Goal: Information Seeking & Learning: Learn about a topic

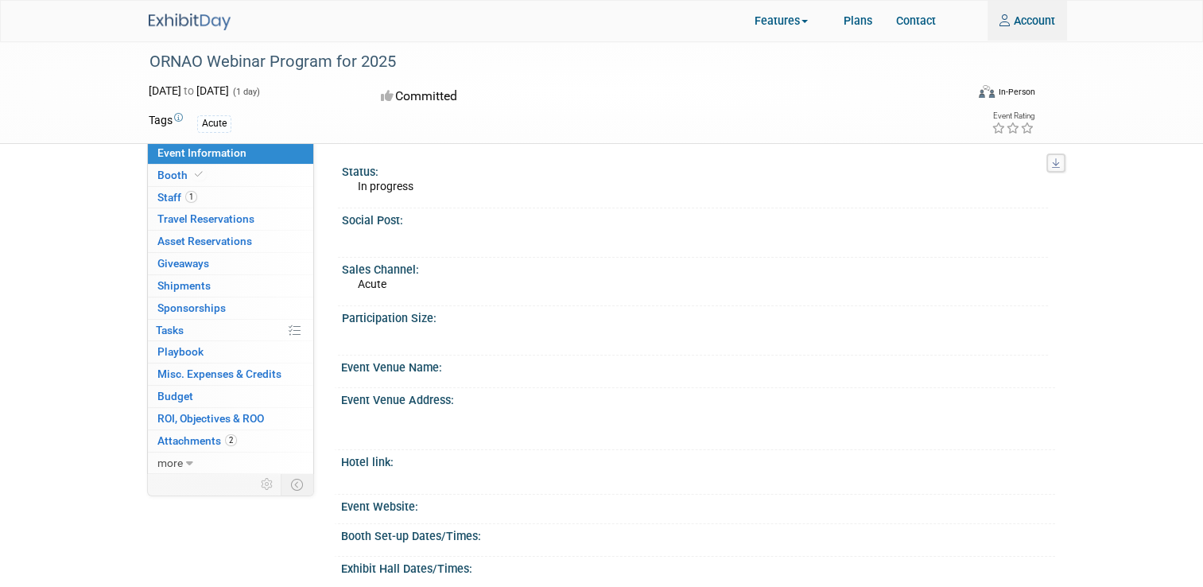
type input "VMohammadi@medline.com"
click at [185, 21] on img at bounding box center [190, 22] width 82 height 17
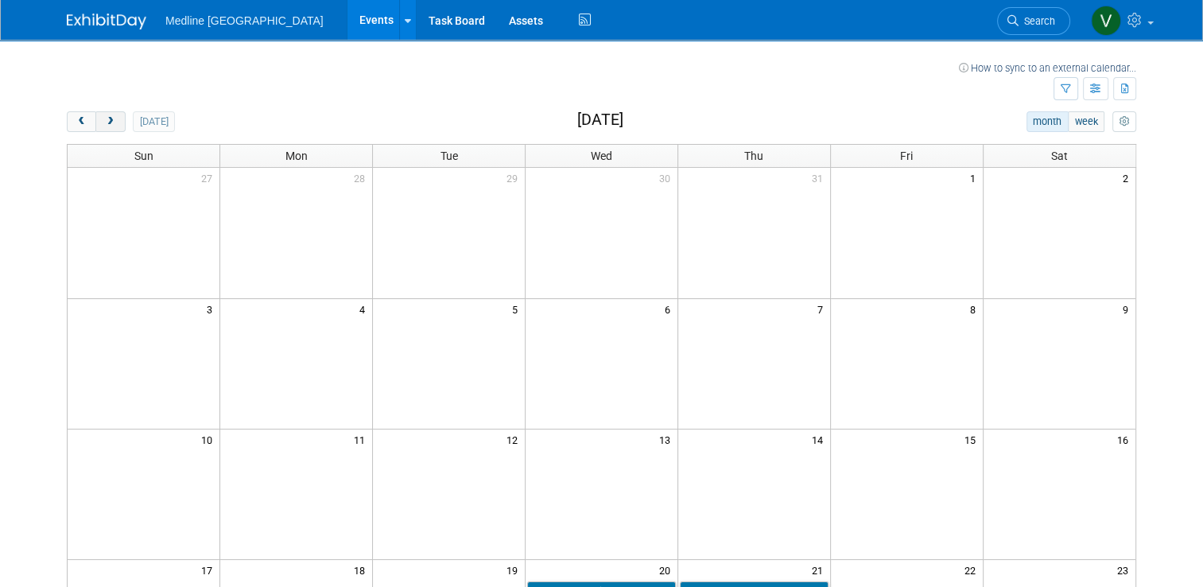
click at [104, 125] on span "next" at bounding box center [110, 122] width 12 height 10
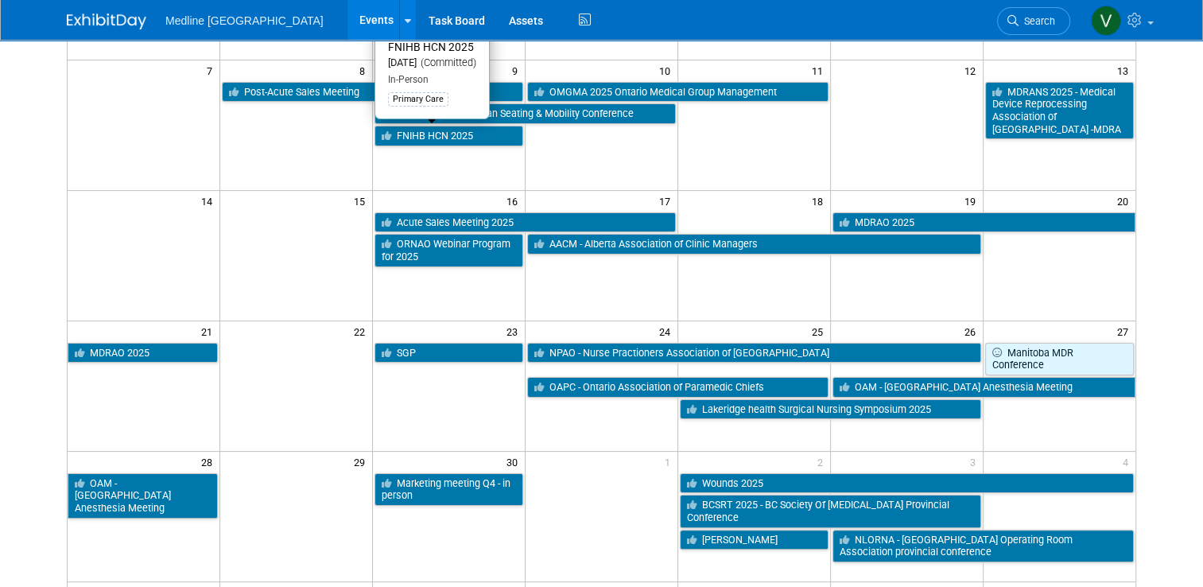
scroll to position [318, 0]
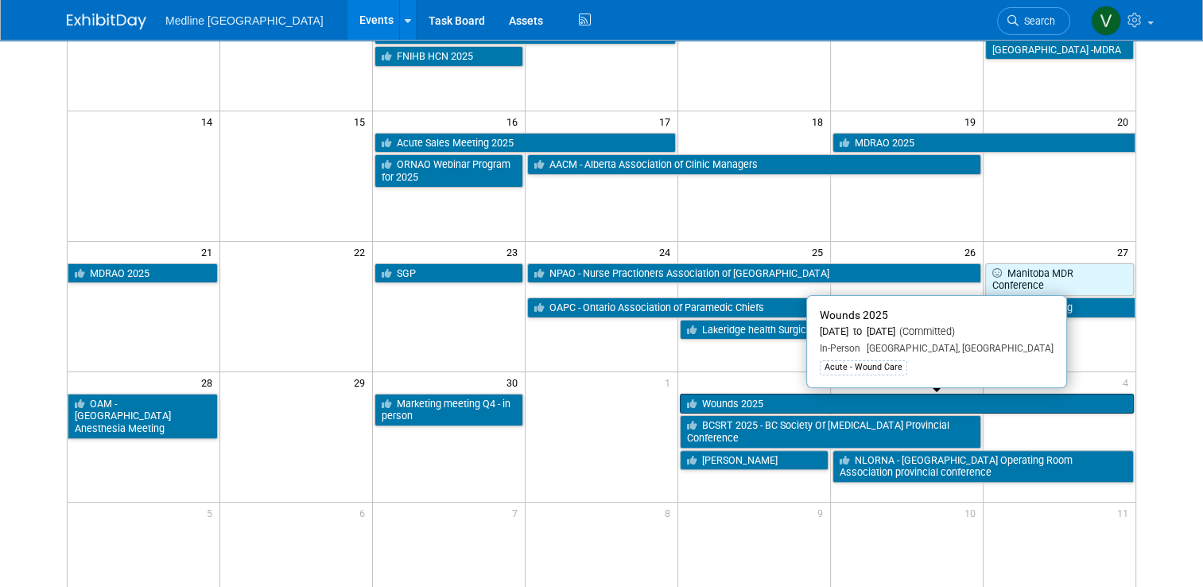
click at [754, 401] on link "Wounds 2025" at bounding box center [907, 404] width 454 height 21
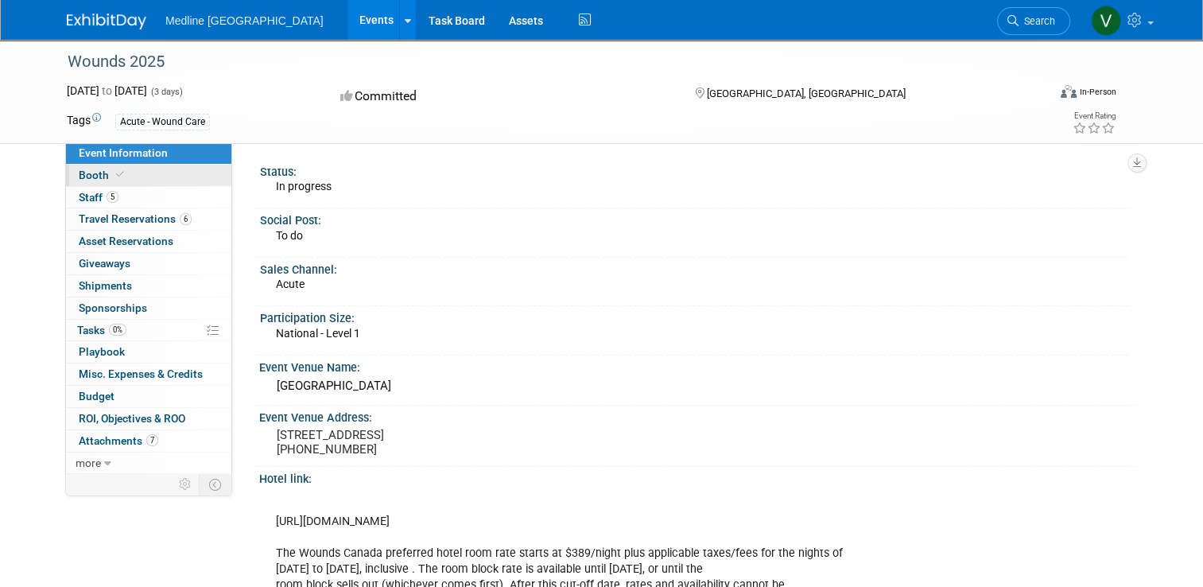
click at [84, 177] on span "Booth" at bounding box center [103, 175] width 49 height 13
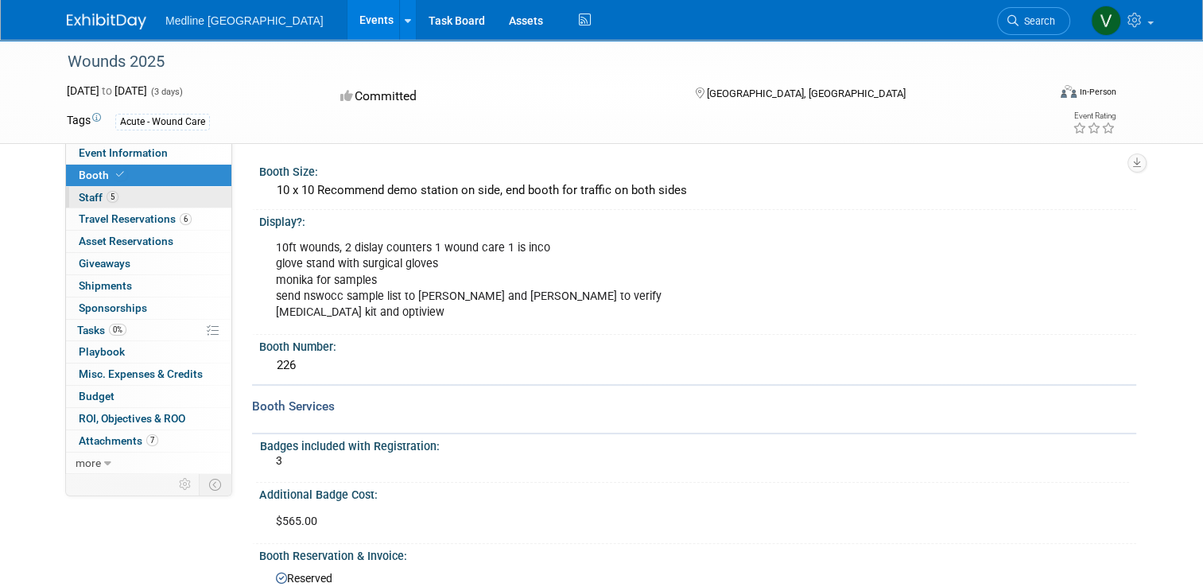
click at [81, 202] on span "Staff 5" at bounding box center [99, 197] width 40 height 13
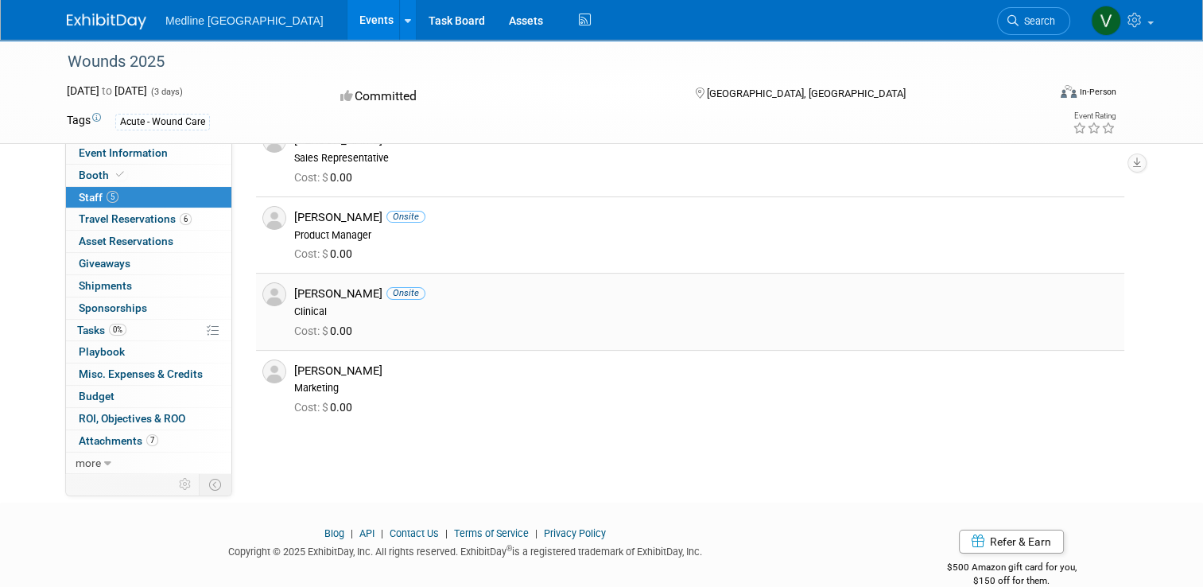
scroll to position [80, 0]
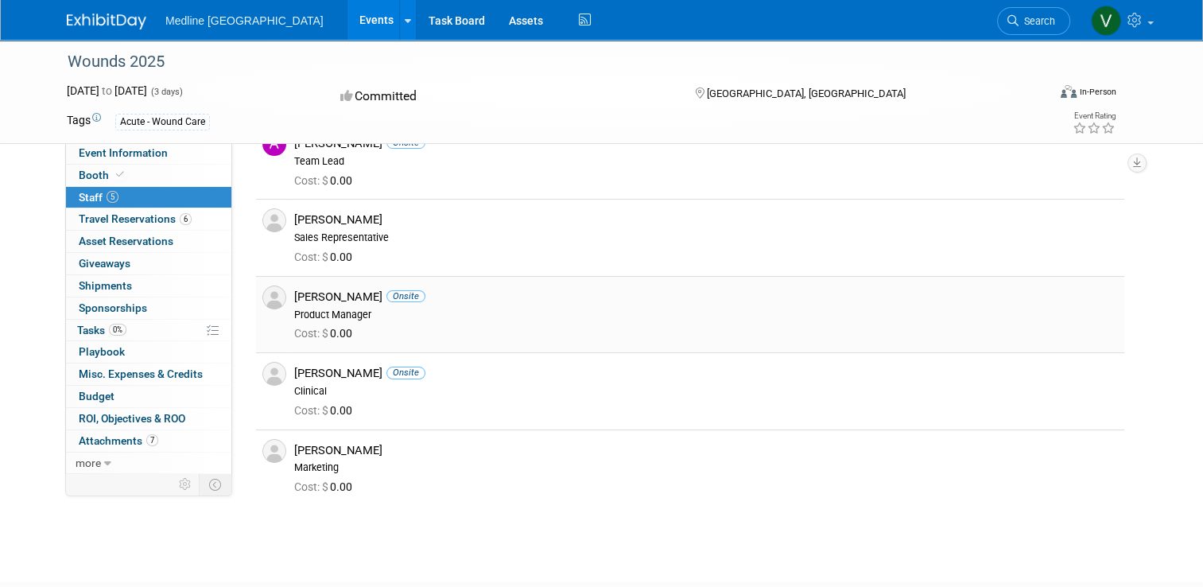
click at [349, 294] on div "Monika Stanfel Onsite" at bounding box center [706, 297] width 824 height 15
drag, startPoint x: 349, startPoint y: 294, endPoint x: 398, endPoint y: 328, distance: 60.0
click at [398, 328] on div "Cost: $ 0.00" at bounding box center [706, 334] width 824 height 14
drag, startPoint x: 344, startPoint y: 375, endPoint x: 283, endPoint y: 381, distance: 61.5
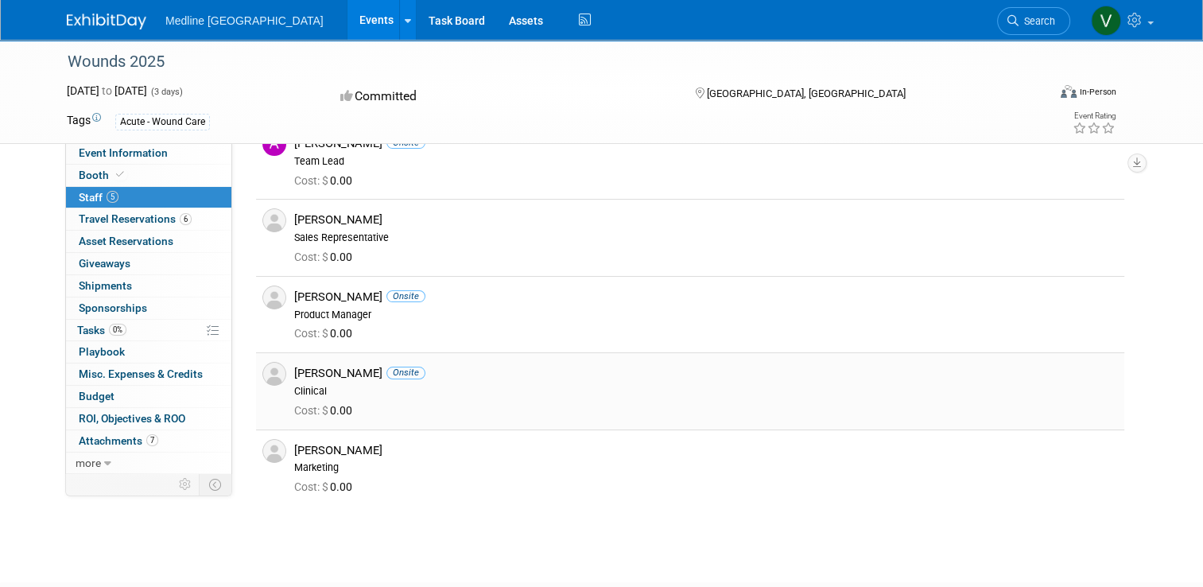
click at [283, 381] on div "Tim Verdun Onsite Clinical" at bounding box center [706, 380] width 848 height 36
click at [294, 379] on div "Tim Verdun Onsite" at bounding box center [706, 373] width 824 height 15
drag, startPoint x: 346, startPoint y: 372, endPoint x: 282, endPoint y: 375, distance: 64.5
click at [282, 375] on div "Tim Verdun Onsite Clinical" at bounding box center [706, 380] width 848 height 36
drag, startPoint x: 282, startPoint y: 375, endPoint x: 307, endPoint y: 372, distance: 25.6
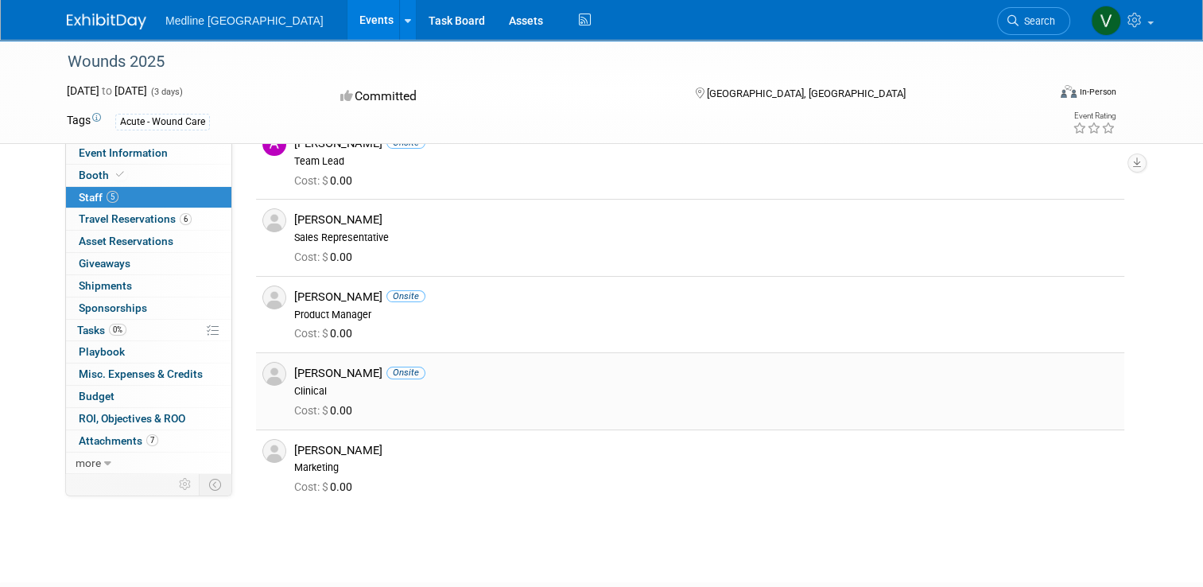
drag, startPoint x: 307, startPoint y: 372, endPoint x: 426, endPoint y: 414, distance: 125.8
click at [425, 414] on div "Cost: $ 0.00" at bounding box center [706, 411] width 824 height 14
click at [73, 17] on img at bounding box center [107, 22] width 80 height 16
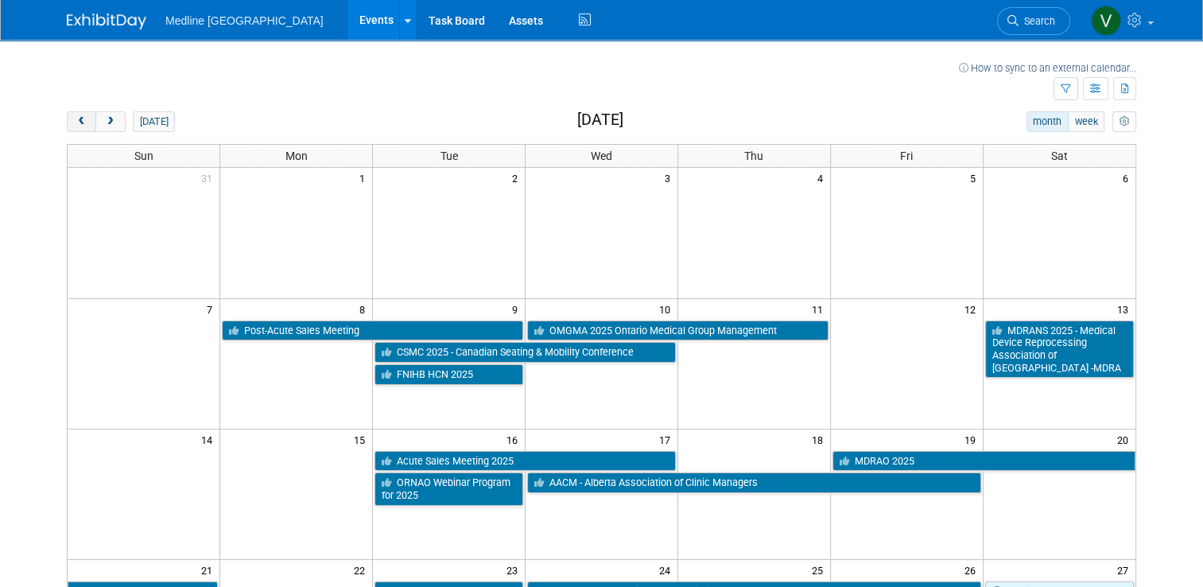
click at [80, 125] on button "prev" at bounding box center [81, 121] width 29 height 21
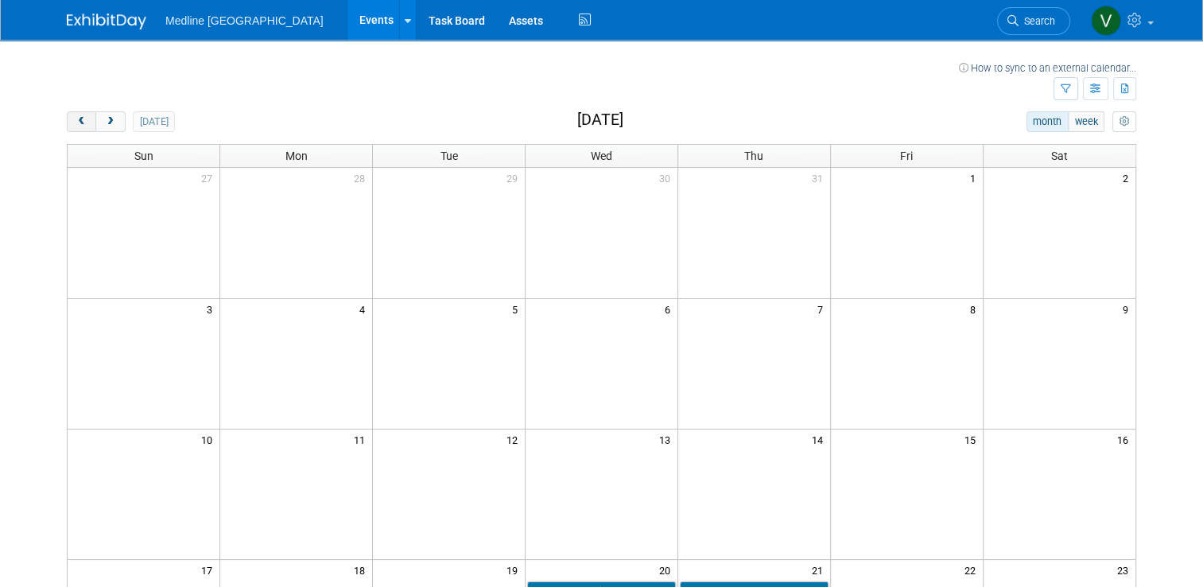
click at [80, 125] on button "prev" at bounding box center [81, 121] width 29 height 21
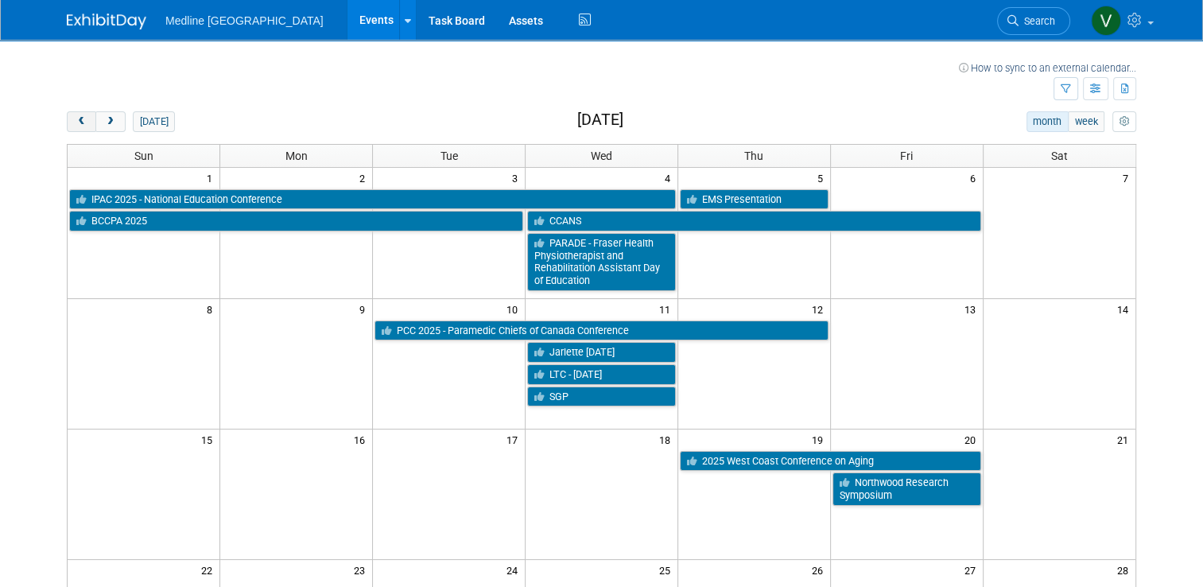
click at [80, 125] on button "prev" at bounding box center [81, 121] width 29 height 21
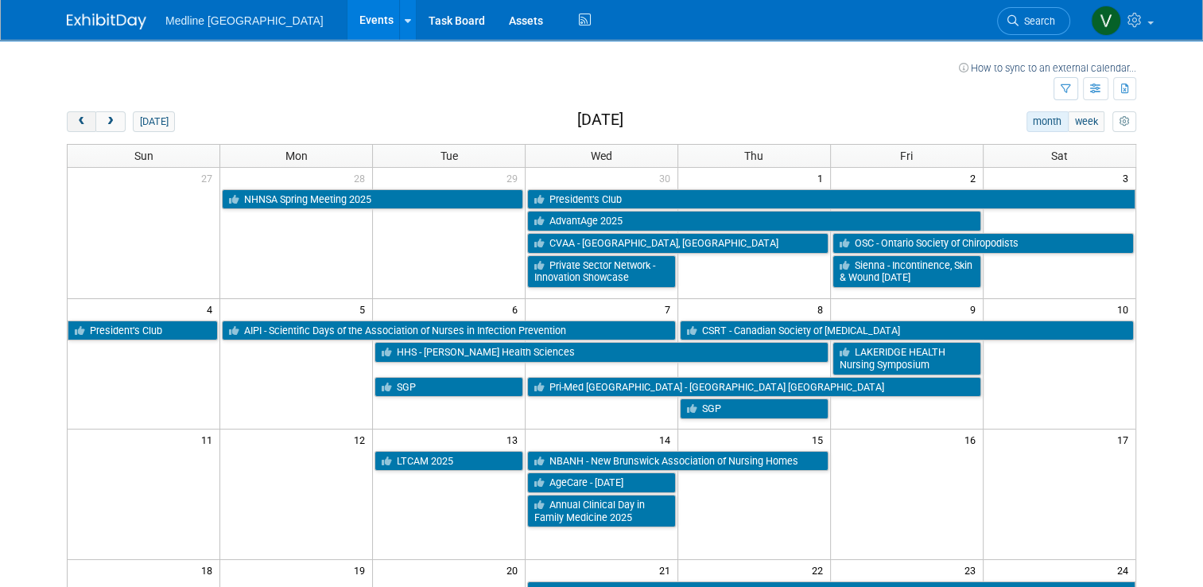
click at [80, 125] on button "prev" at bounding box center [81, 121] width 29 height 21
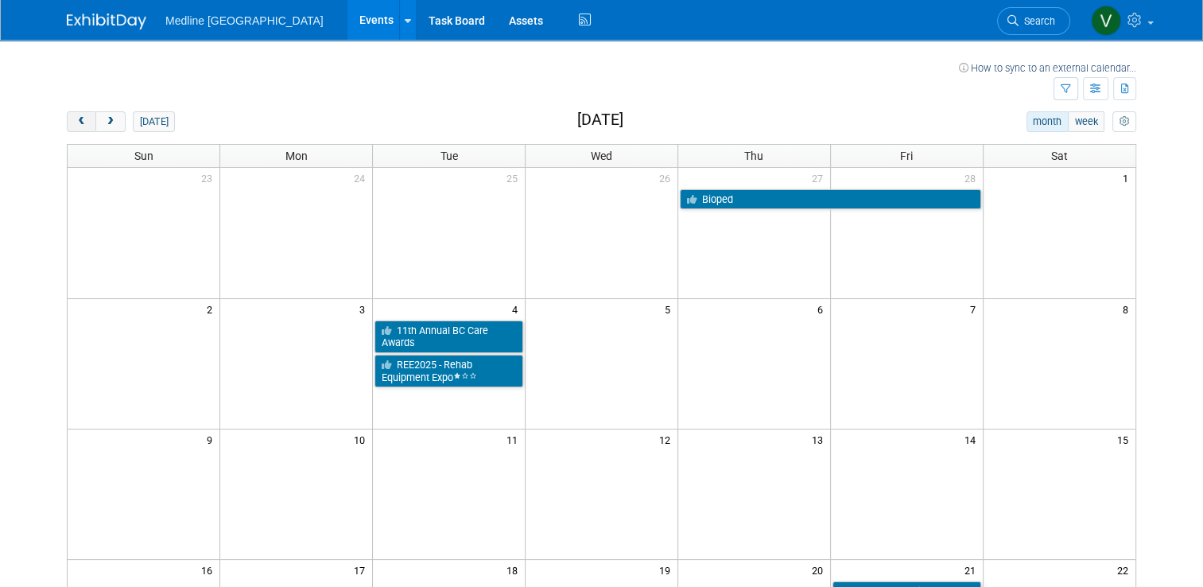
click at [80, 125] on button "prev" at bounding box center [81, 121] width 29 height 21
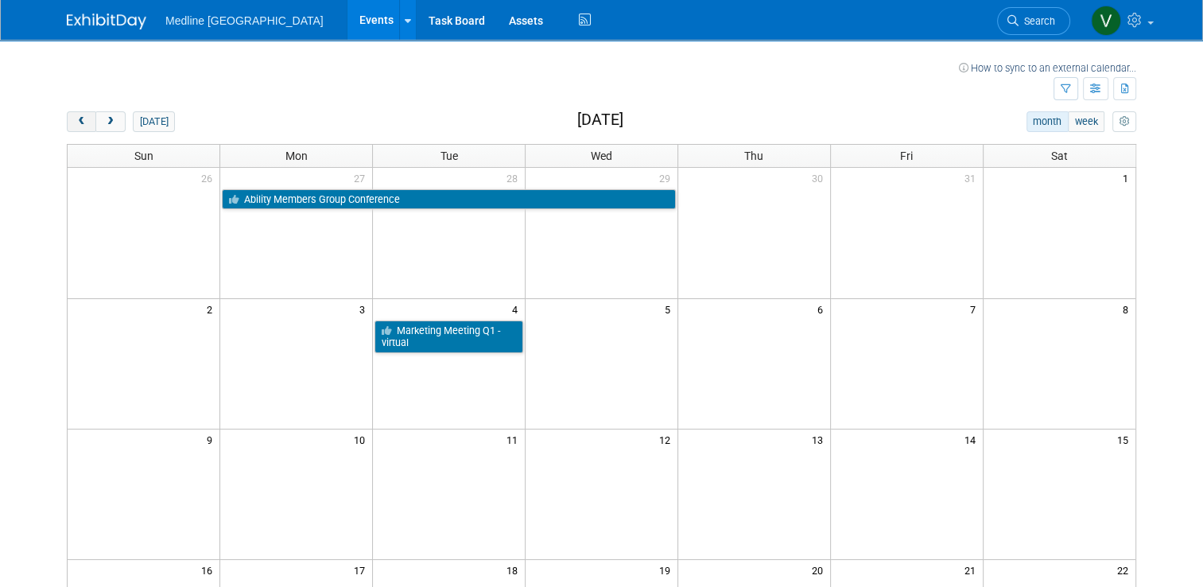
click at [80, 125] on button "prev" at bounding box center [81, 121] width 29 height 21
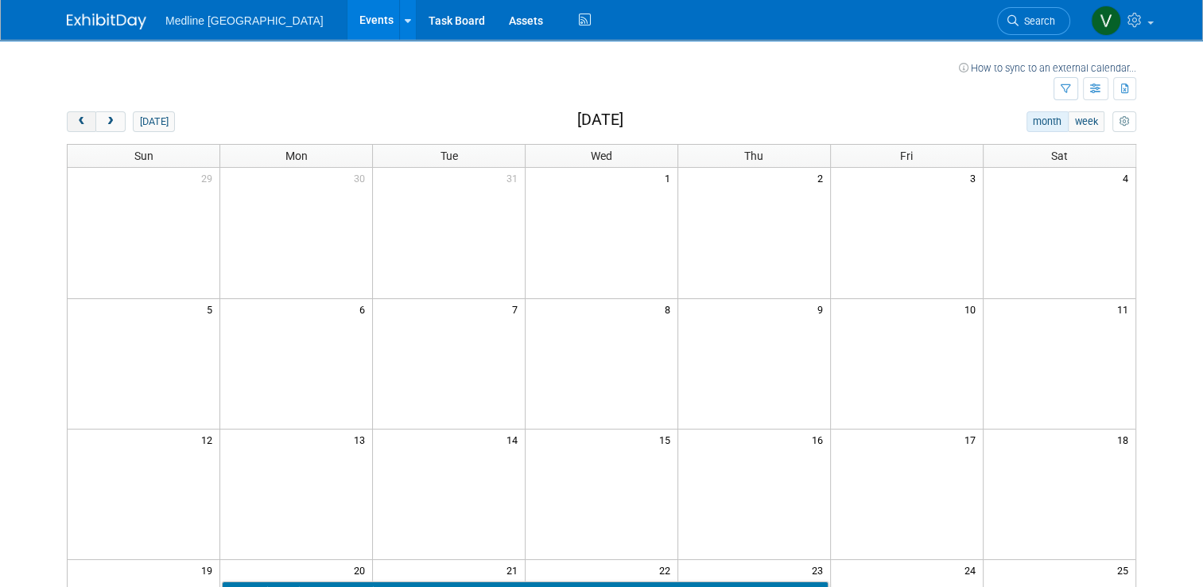
click at [80, 125] on button "prev" at bounding box center [81, 121] width 29 height 21
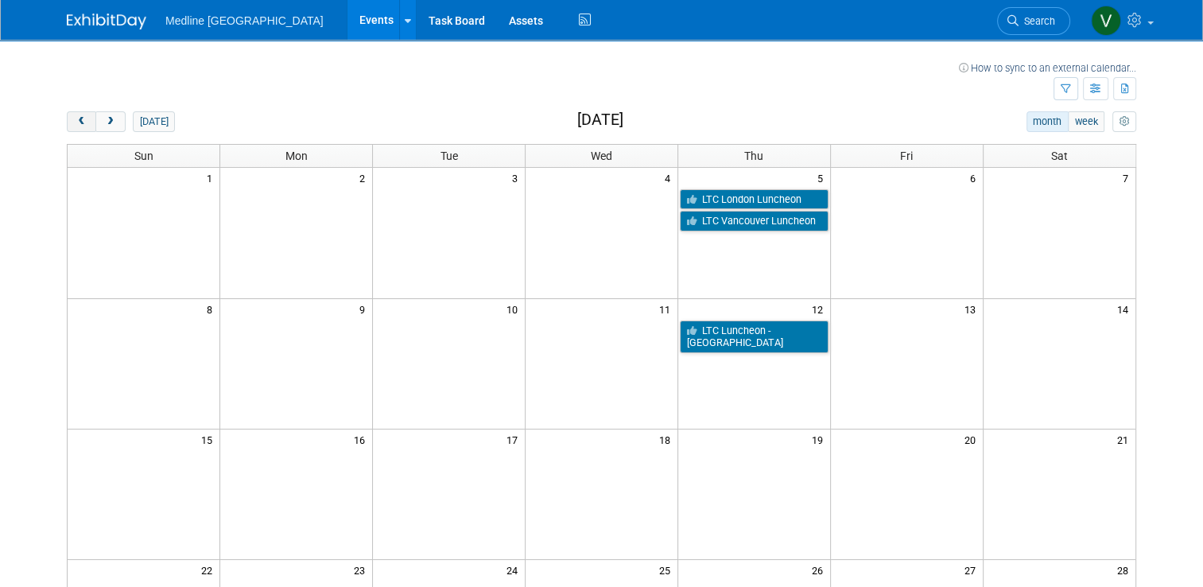
click at [80, 125] on button "prev" at bounding box center [81, 121] width 29 height 21
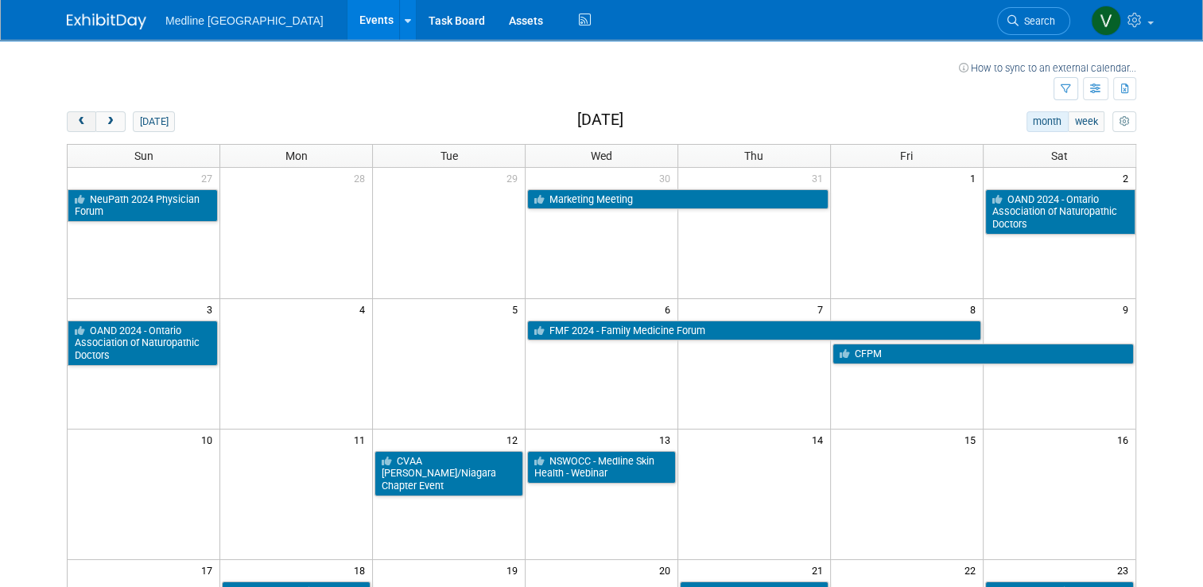
click at [80, 125] on button "prev" at bounding box center [81, 121] width 29 height 21
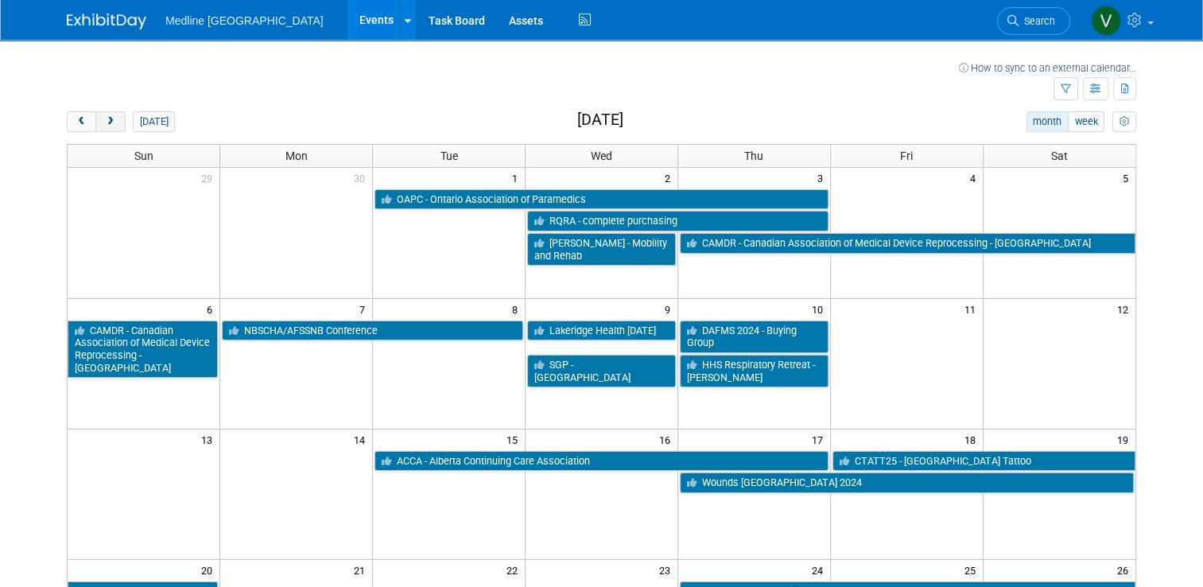
click at [95, 126] on button "next" at bounding box center [109, 121] width 29 height 21
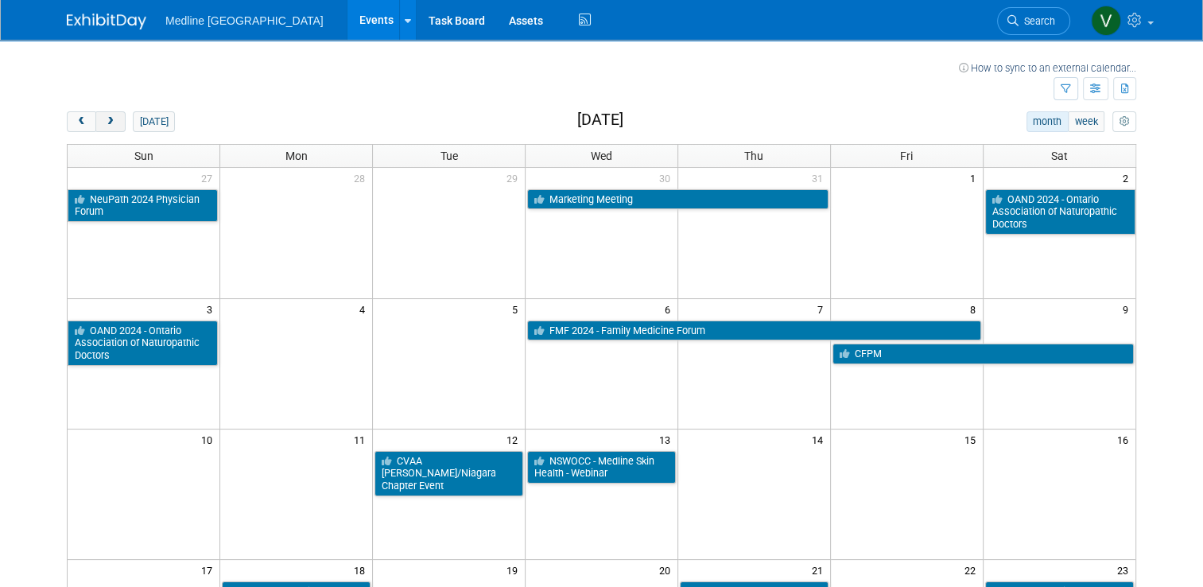
click at [95, 126] on button "next" at bounding box center [109, 121] width 29 height 21
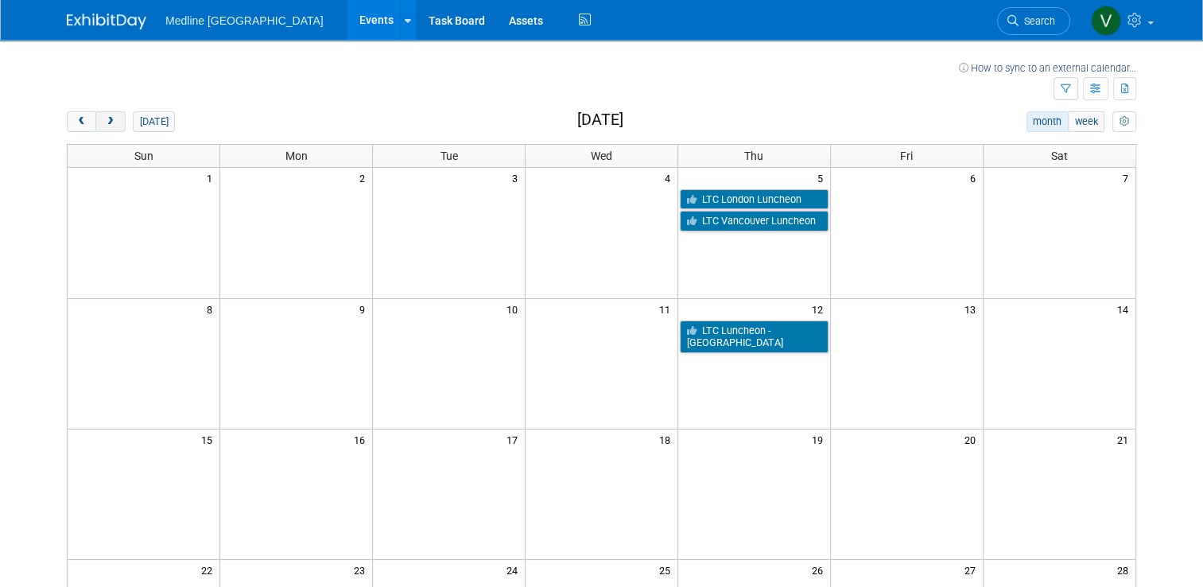
click at [95, 126] on button "next" at bounding box center [109, 121] width 29 height 21
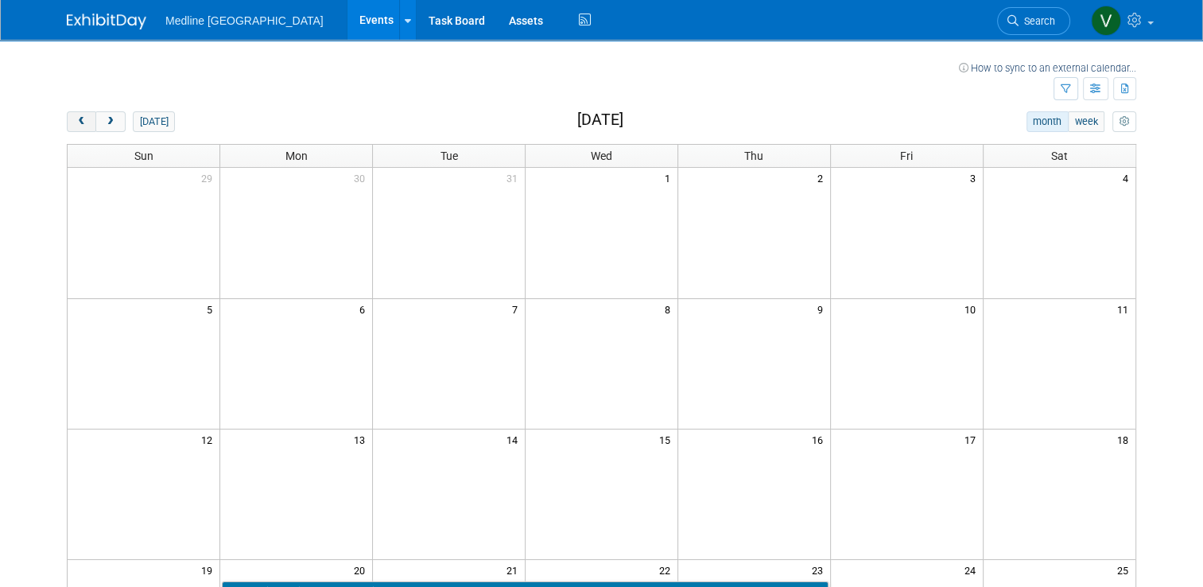
click at [76, 126] on span "prev" at bounding box center [82, 122] width 12 height 10
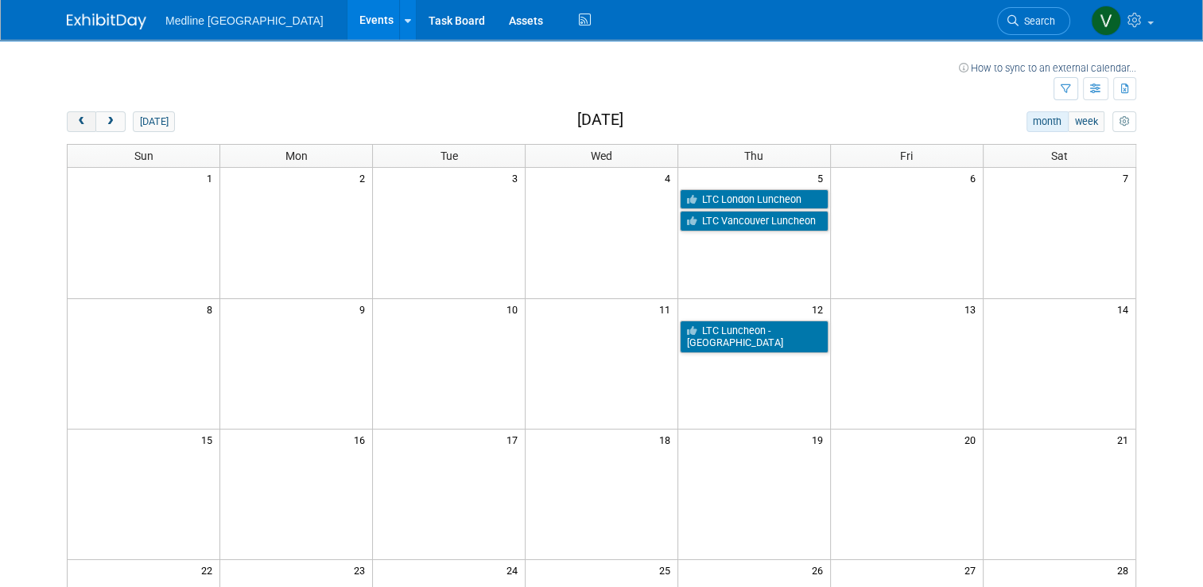
click at [70, 127] on button "prev" at bounding box center [81, 121] width 29 height 21
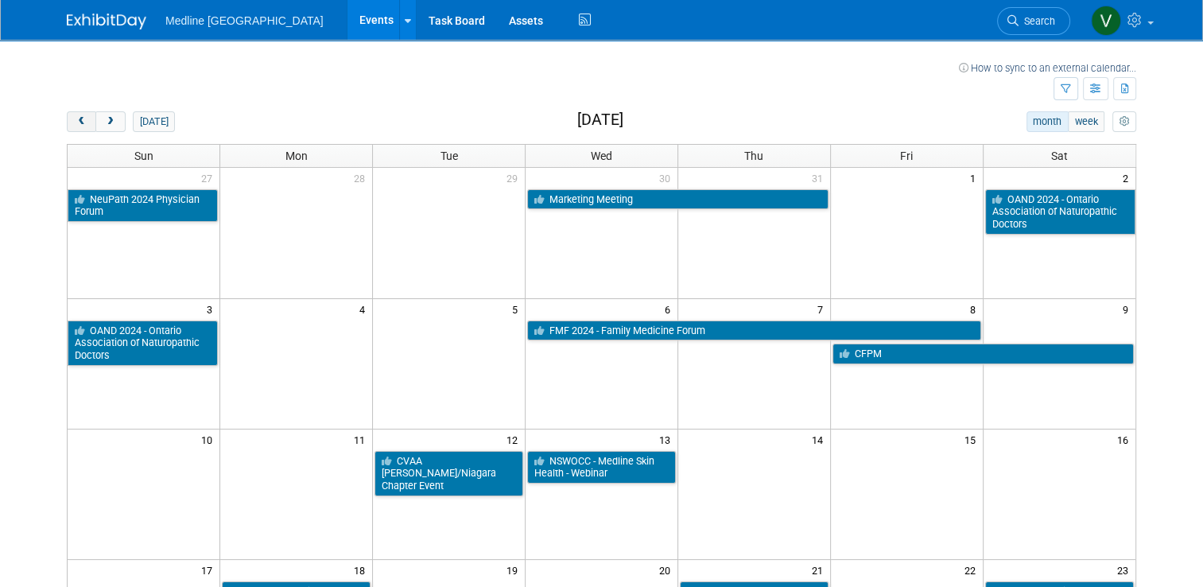
click at [67, 125] on button "prev" at bounding box center [81, 121] width 29 height 21
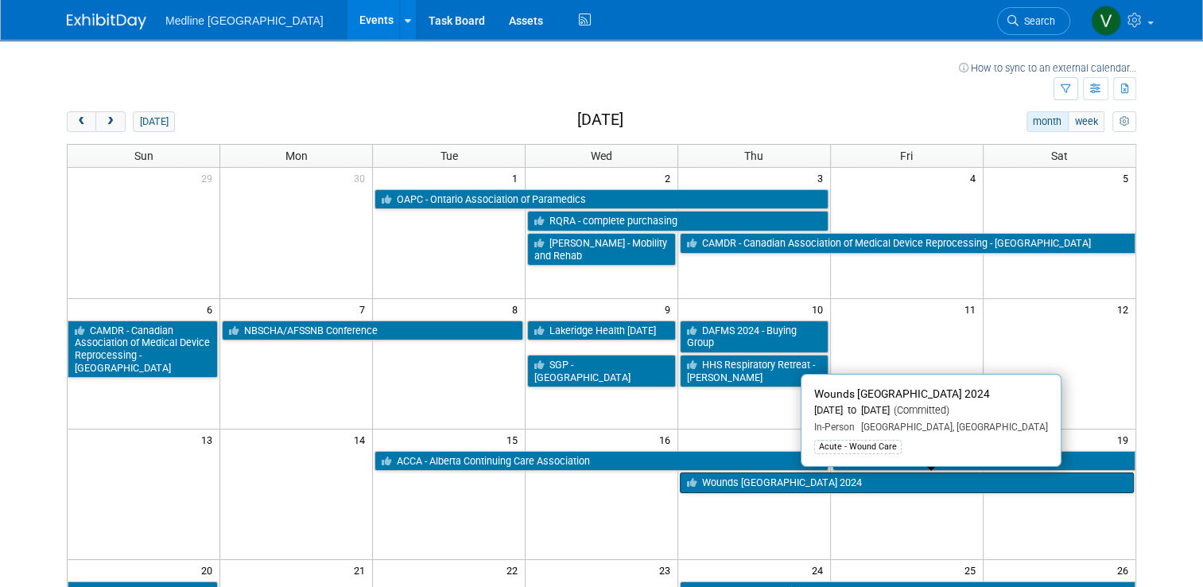
click at [715, 481] on link "Wounds [GEOGRAPHIC_DATA] 2024" at bounding box center [907, 482] width 454 height 21
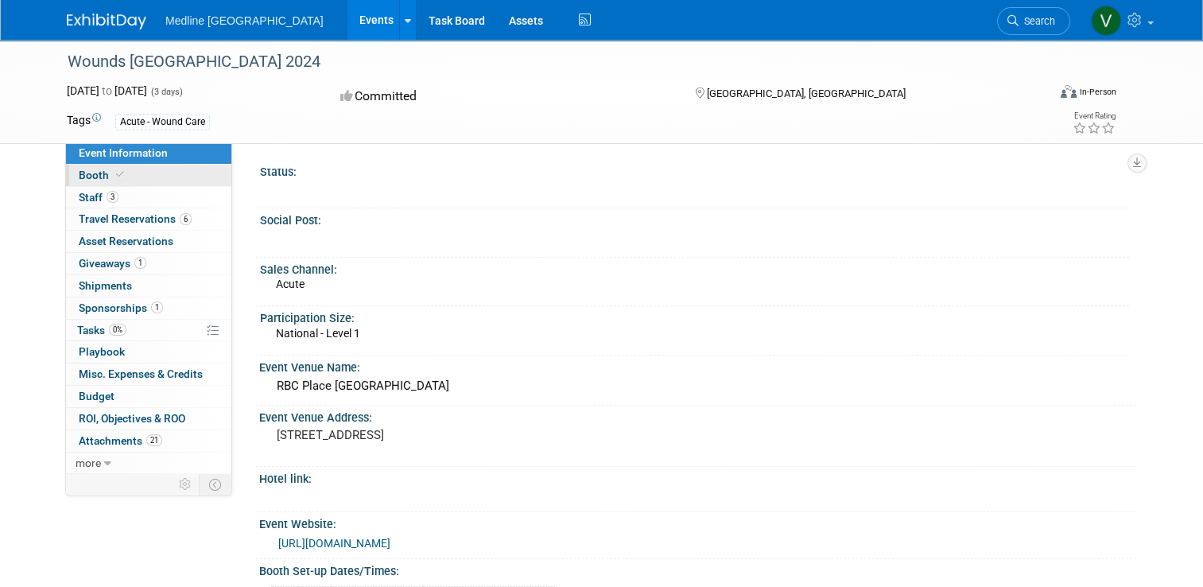
click at [89, 178] on span "Booth" at bounding box center [103, 175] width 49 height 13
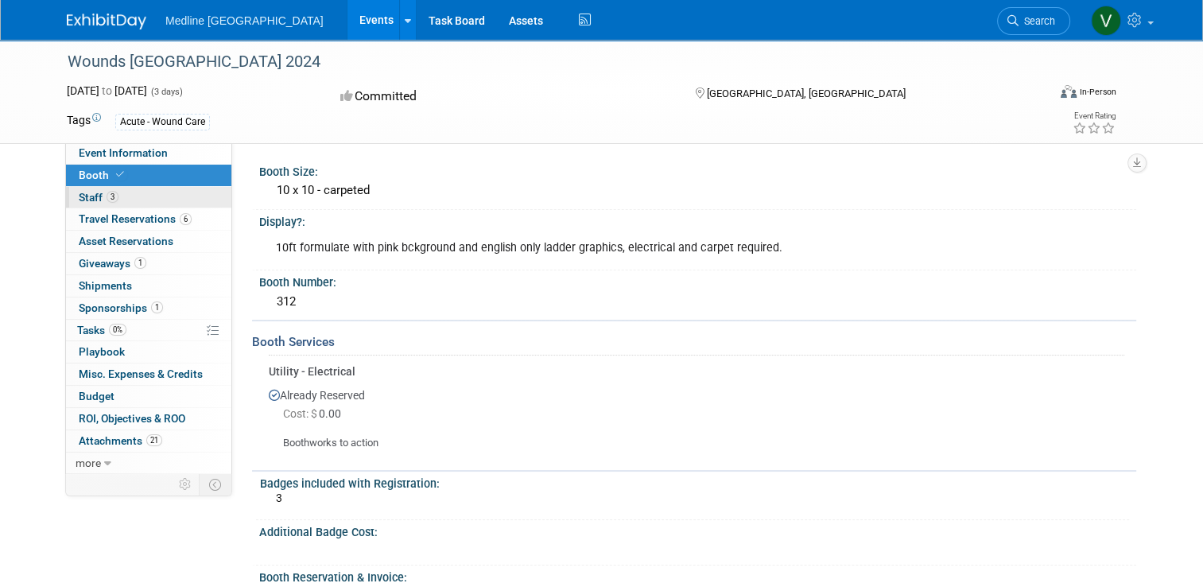
click at [84, 194] on span "Staff 3" at bounding box center [99, 197] width 40 height 13
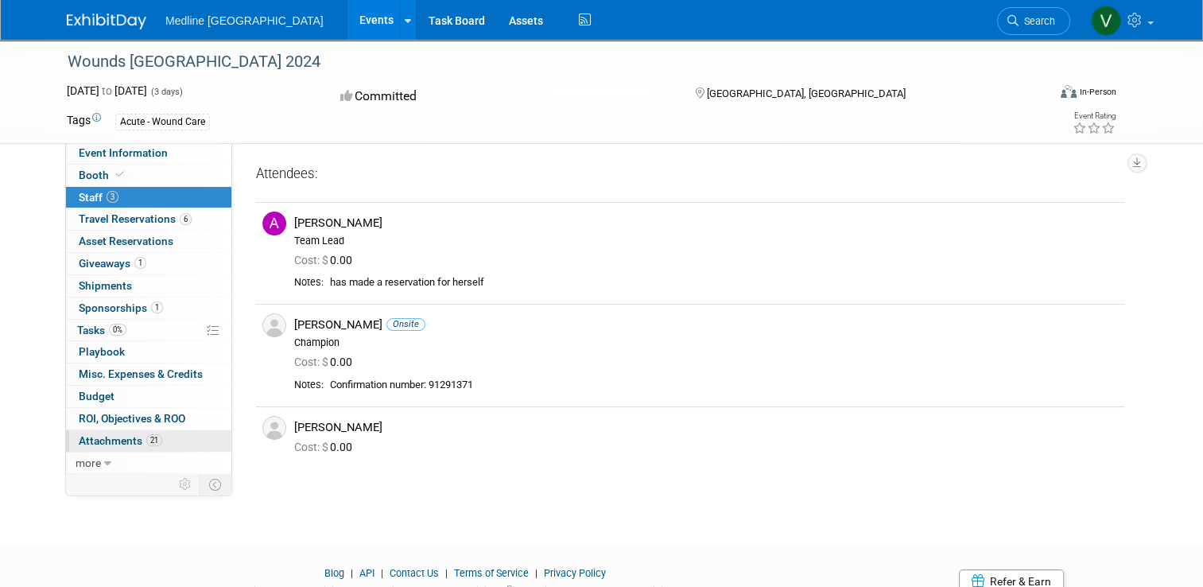
click at [85, 443] on span "Attachments 21" at bounding box center [121, 440] width 84 height 13
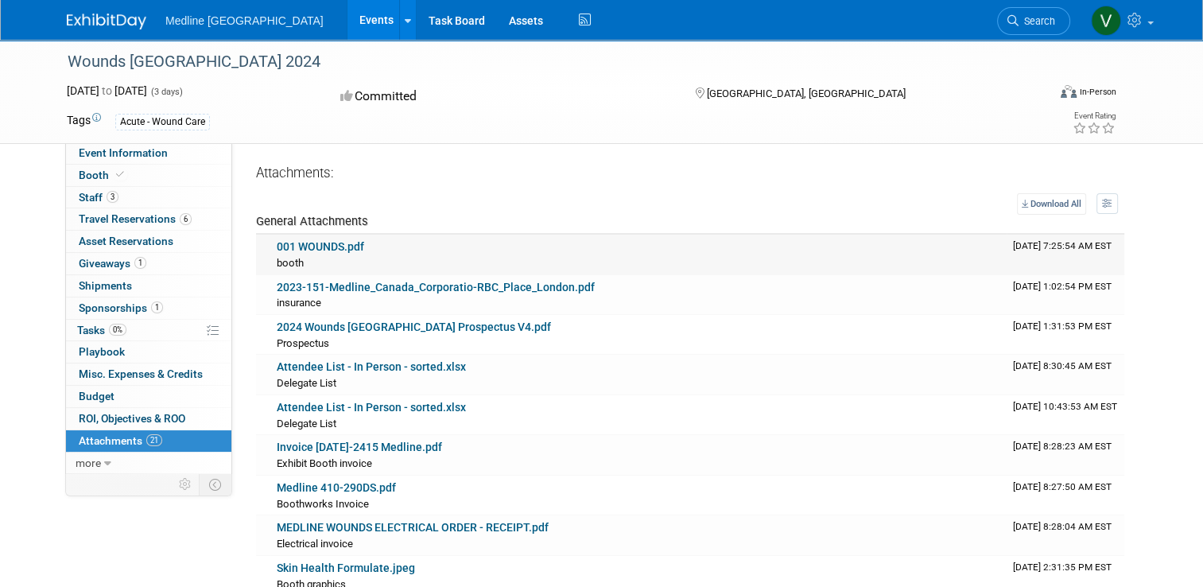
click at [321, 250] on link "001 WOUNDS.pdf" at bounding box center [320, 246] width 87 height 13
click at [325, 293] on div "2023-151-Medline_Canada_Corporatio-RBC_Place_London.pdf" at bounding box center [639, 288] width 724 height 14
drag, startPoint x: 325, startPoint y: 293, endPoint x: 286, endPoint y: 290, distance: 39.8
click at [286, 290] on link "2023-151-Medline_Canada_Corporatio-RBC_Place_London.pdf" at bounding box center [436, 287] width 318 height 13
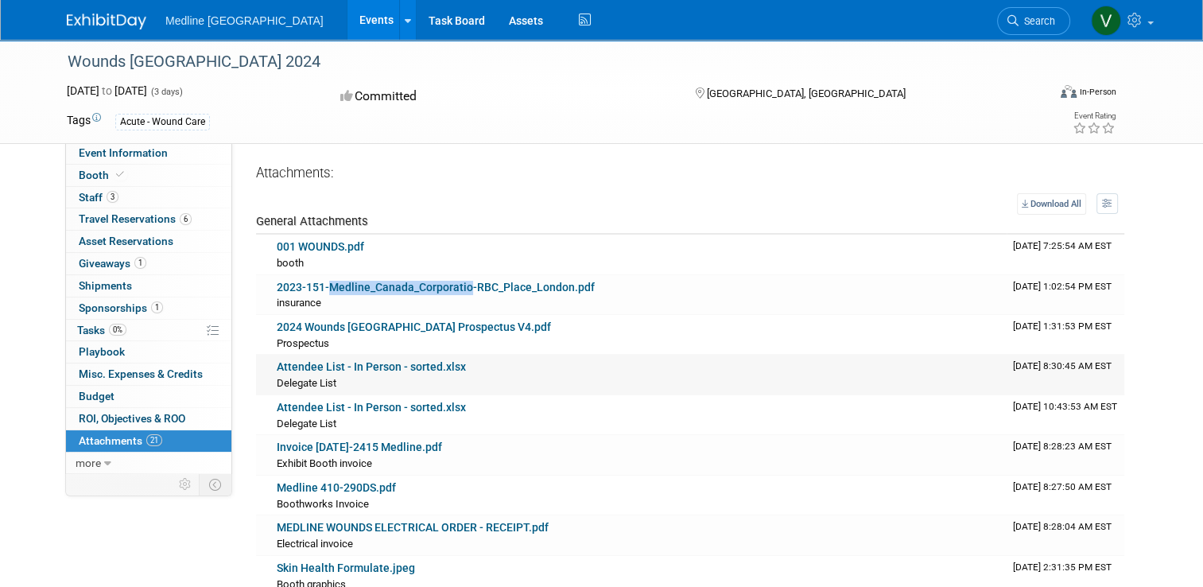
click at [403, 368] on link "Attendee List - In Person - sorted.xlsx" at bounding box center [371, 366] width 189 height 13
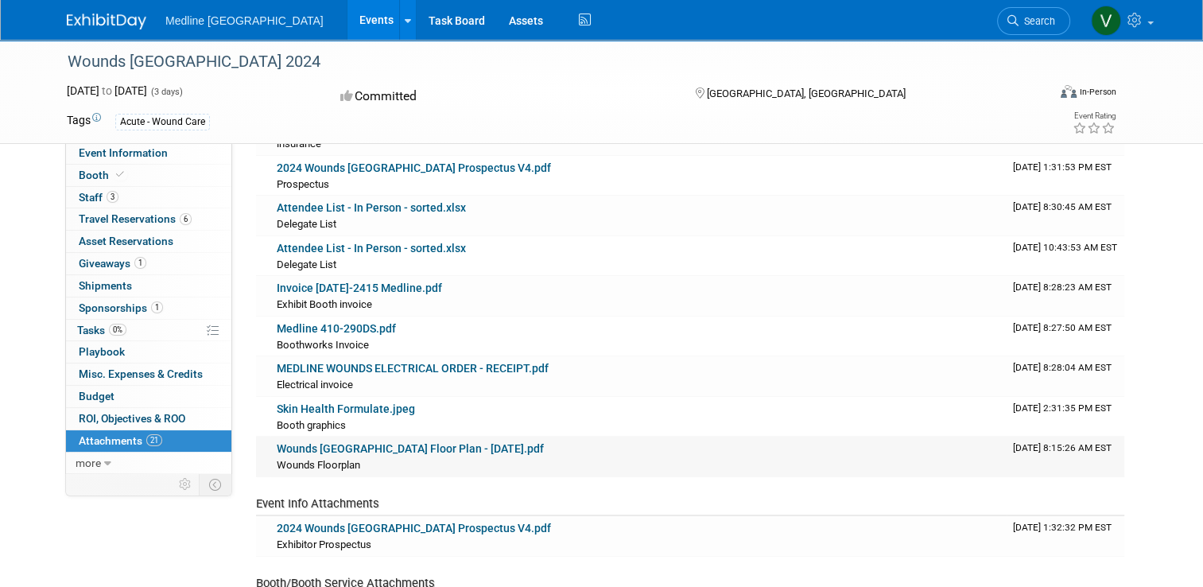
click at [377, 452] on link "Wounds Canada Floor Plan - March 28 2024.pdf" at bounding box center [410, 448] width 267 height 13
click at [318, 409] on link "Skin Health Formulate.jpeg" at bounding box center [346, 408] width 138 height 13
drag, startPoint x: 80, startPoint y: 197, endPoint x: 92, endPoint y: 199, distance: 12.0
click at [80, 197] on span "Staff 3" at bounding box center [99, 197] width 40 height 13
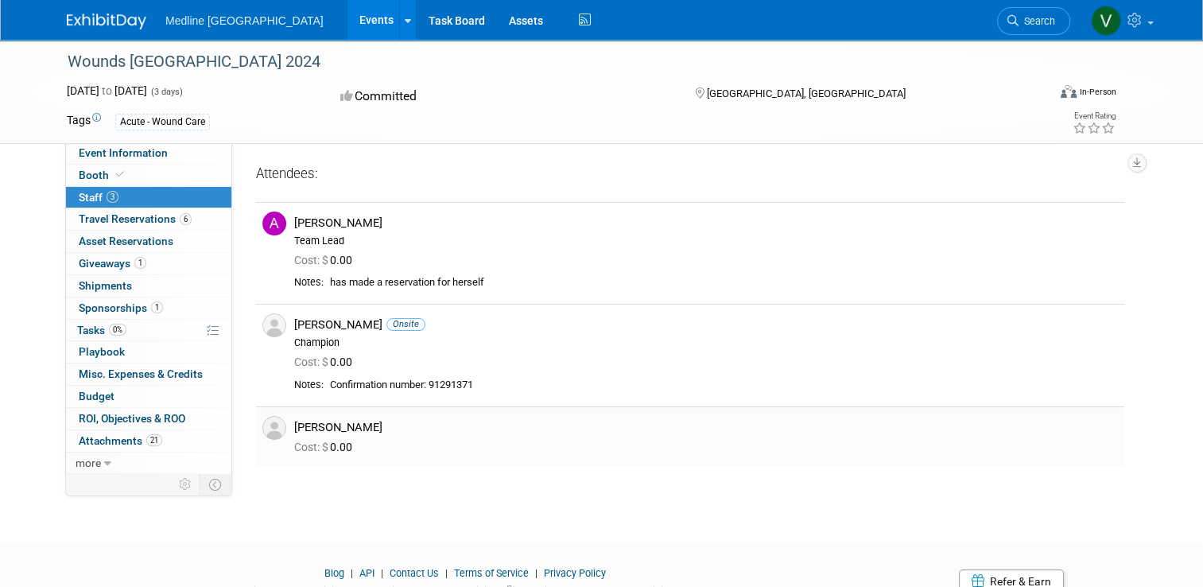
drag, startPoint x: 354, startPoint y: 422, endPoint x: 286, endPoint y: 429, distance: 68.8
click at [294, 429] on div "[PERSON_NAME]" at bounding box center [706, 427] width 824 height 15
copy div "[PERSON_NAME]"
click at [328, 430] on div "[PERSON_NAME]" at bounding box center [706, 427] width 824 height 15
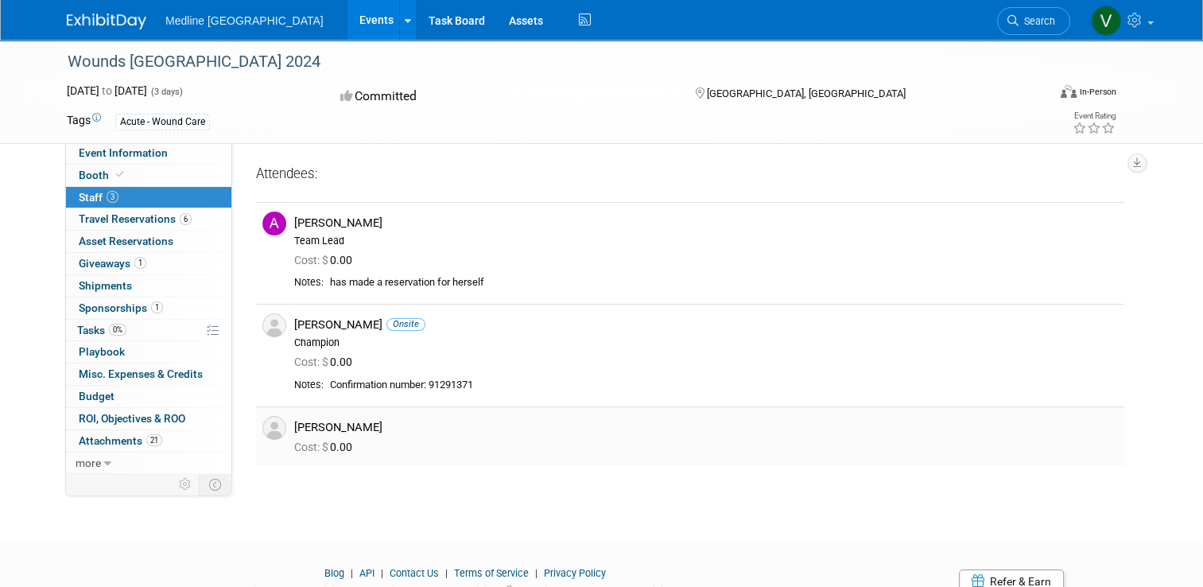
click at [328, 430] on div "[PERSON_NAME]" at bounding box center [706, 427] width 824 height 15
drag, startPoint x: 331, startPoint y: 434, endPoint x: 330, endPoint y: 426, distance: 8.8
click at [330, 426] on div "[PERSON_NAME]" at bounding box center [706, 427] width 824 height 15
click at [328, 428] on div "[PERSON_NAME]" at bounding box center [706, 427] width 824 height 15
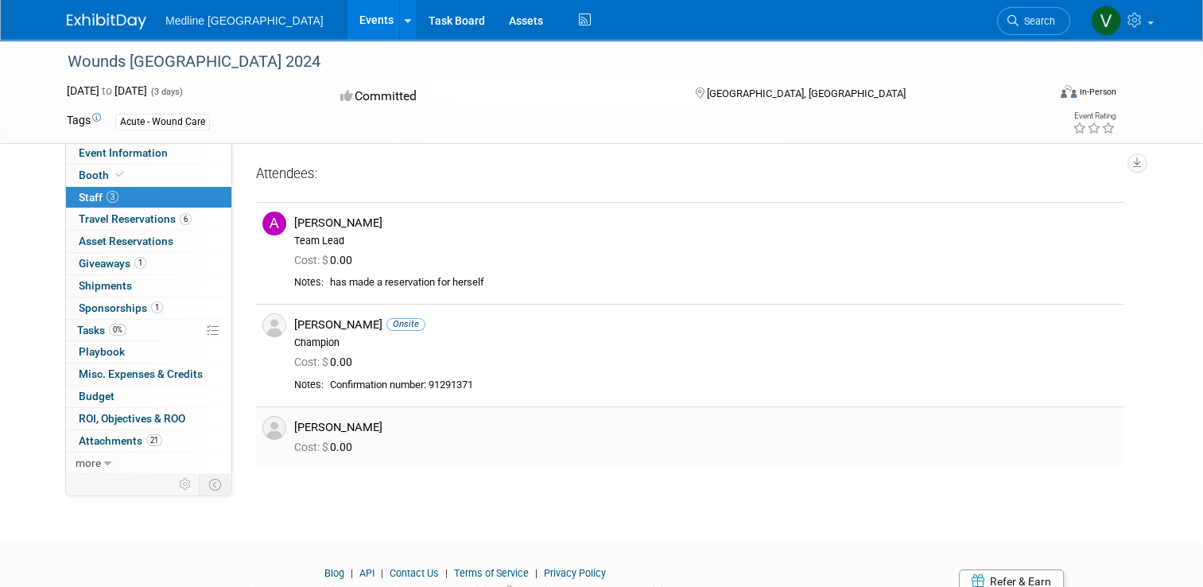
click at [328, 428] on div "[PERSON_NAME]" at bounding box center [706, 427] width 824 height 15
copy td "[PERSON_NAME]"
click at [67, 25] on img at bounding box center [107, 22] width 80 height 16
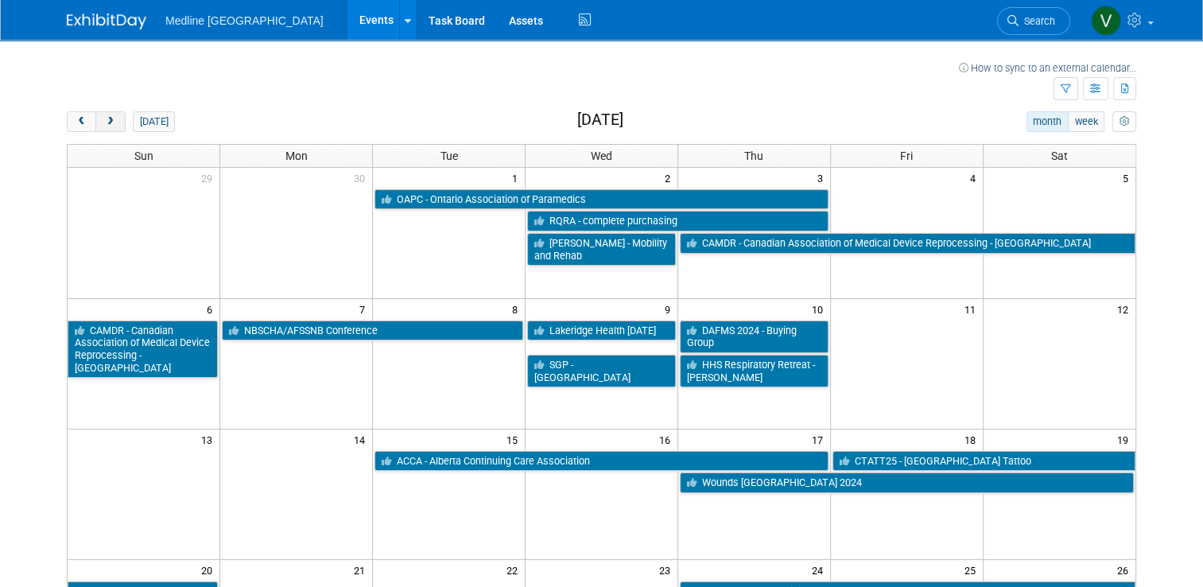
click at [102, 115] on button "next" at bounding box center [109, 121] width 29 height 21
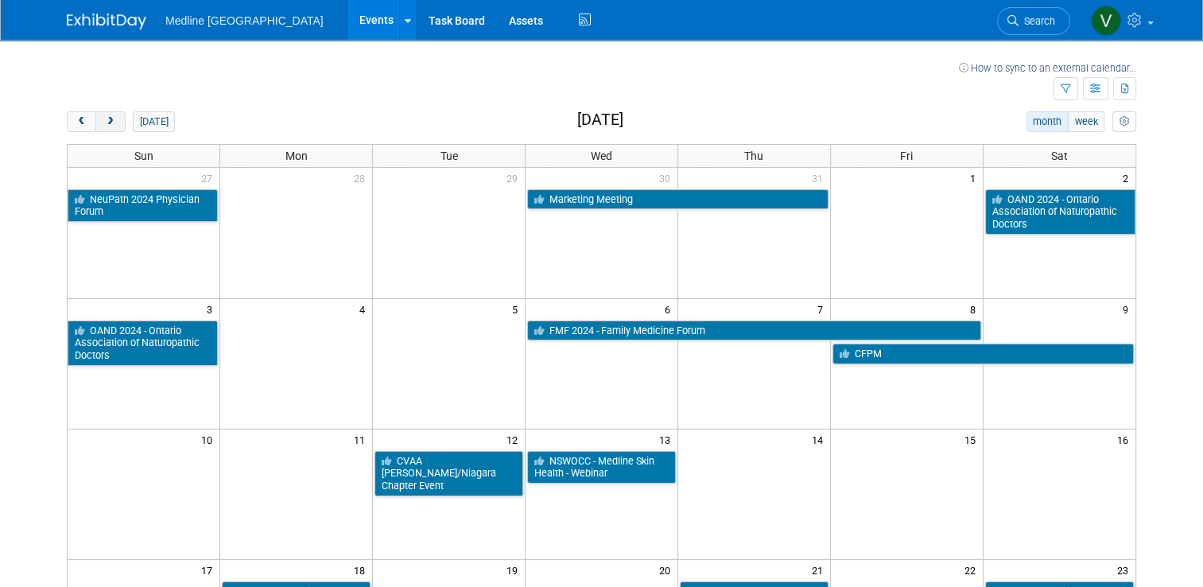
click at [102, 115] on button "next" at bounding box center [109, 121] width 29 height 21
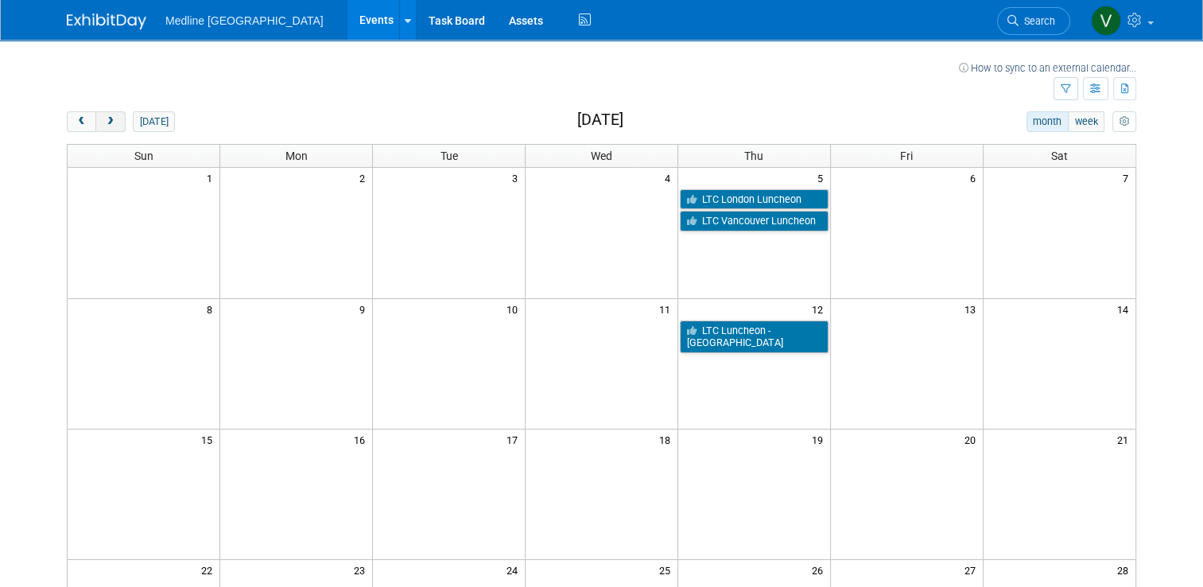
click at [102, 115] on button "next" at bounding box center [109, 121] width 29 height 21
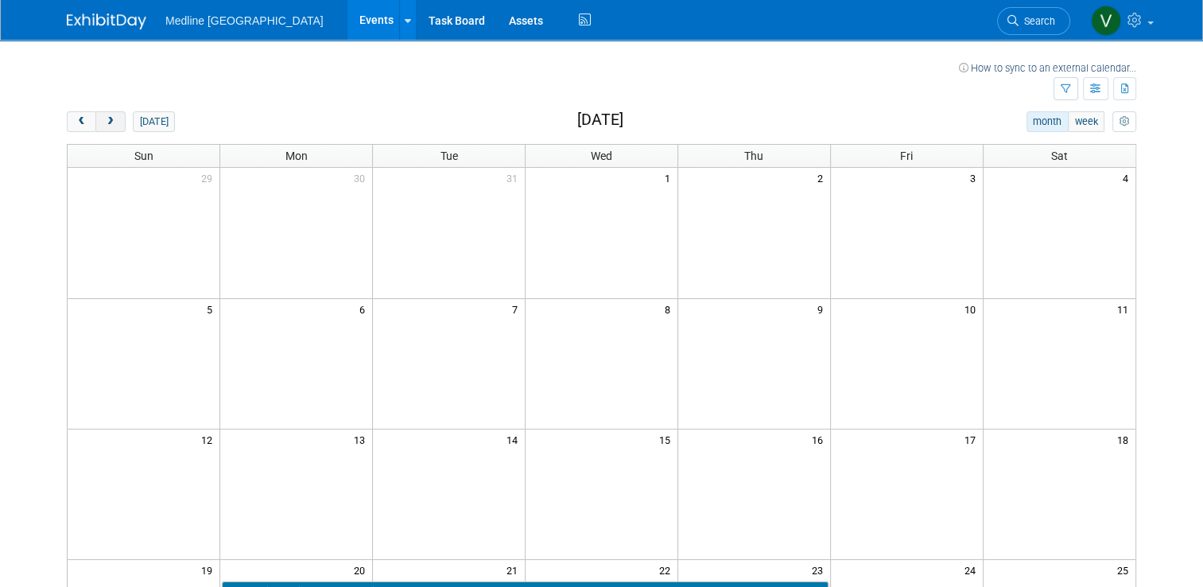
click at [102, 115] on button "next" at bounding box center [109, 121] width 29 height 21
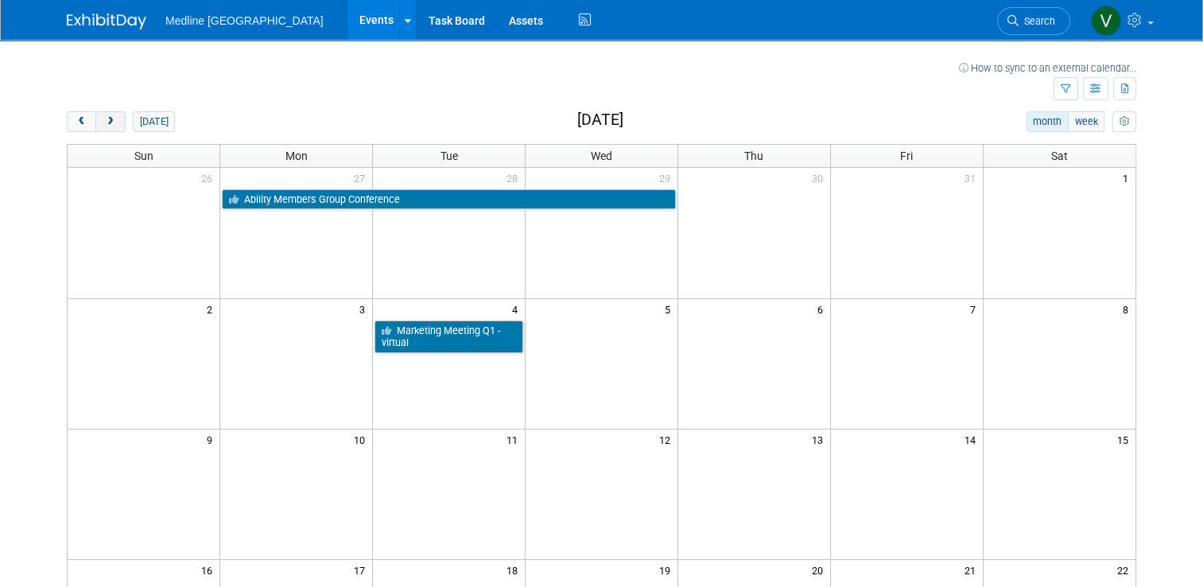
click at [102, 115] on button "next" at bounding box center [109, 121] width 29 height 21
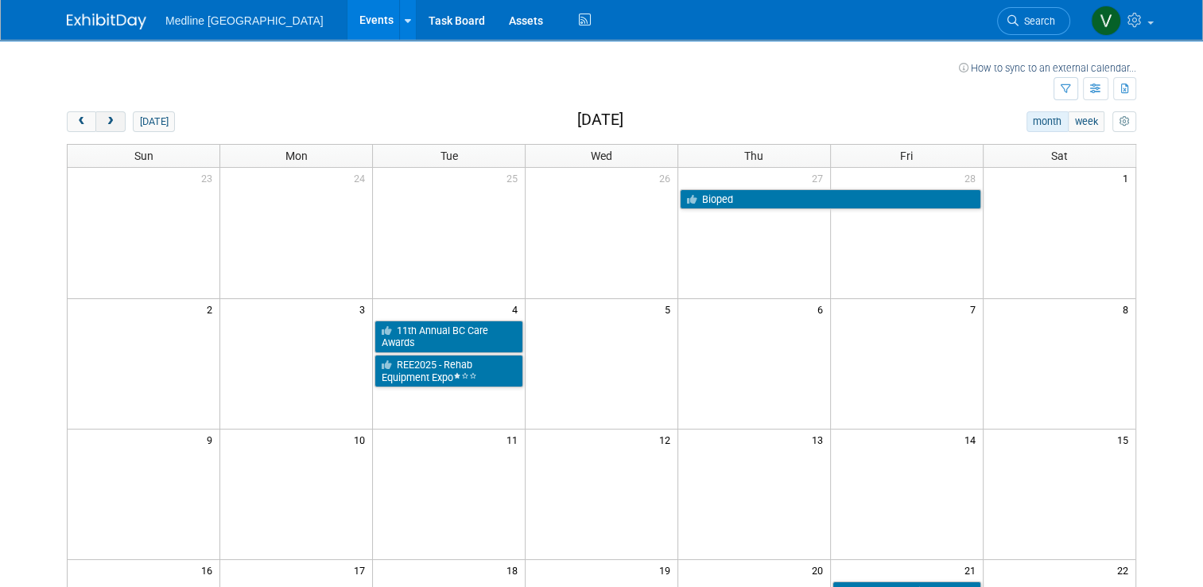
click at [102, 115] on button "next" at bounding box center [109, 121] width 29 height 21
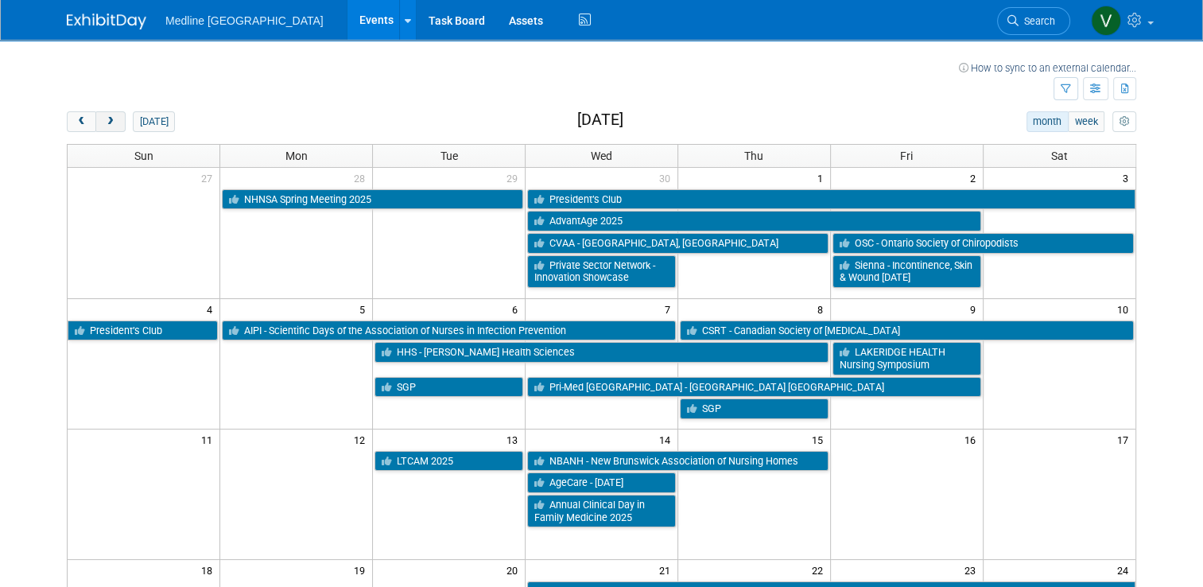
click at [102, 115] on button "next" at bounding box center [109, 121] width 29 height 21
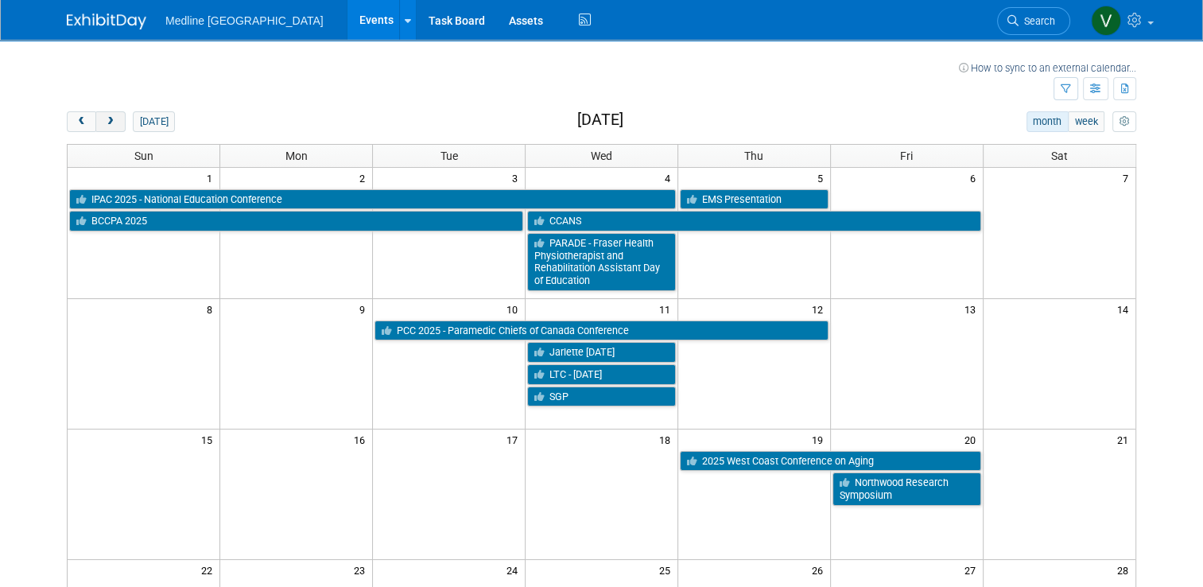
click at [102, 115] on button "next" at bounding box center [109, 121] width 29 height 21
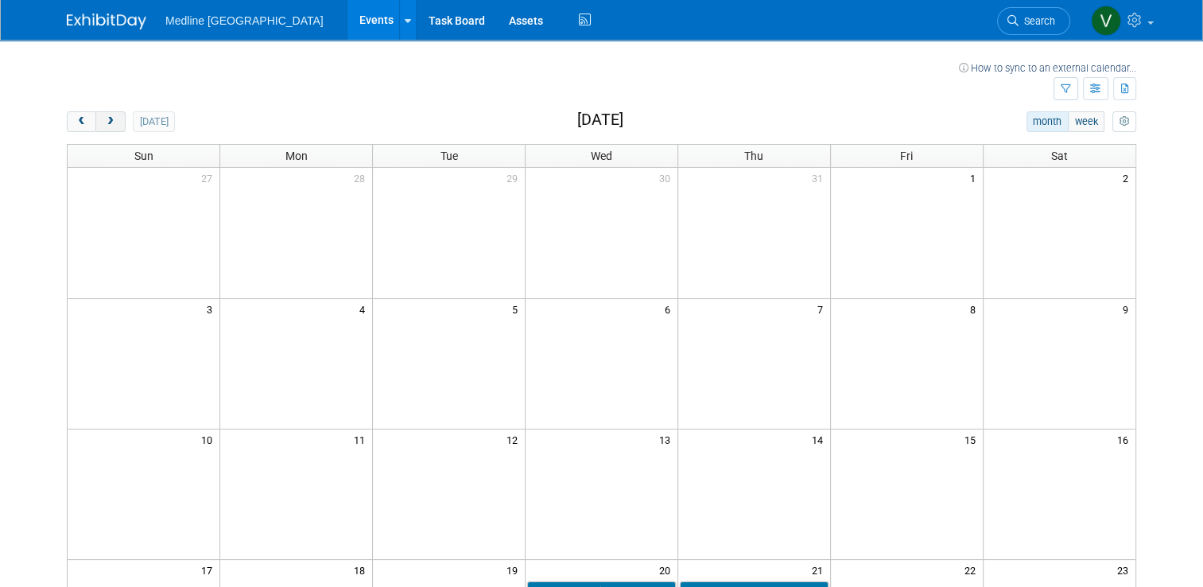
click at [102, 115] on button "next" at bounding box center [109, 121] width 29 height 21
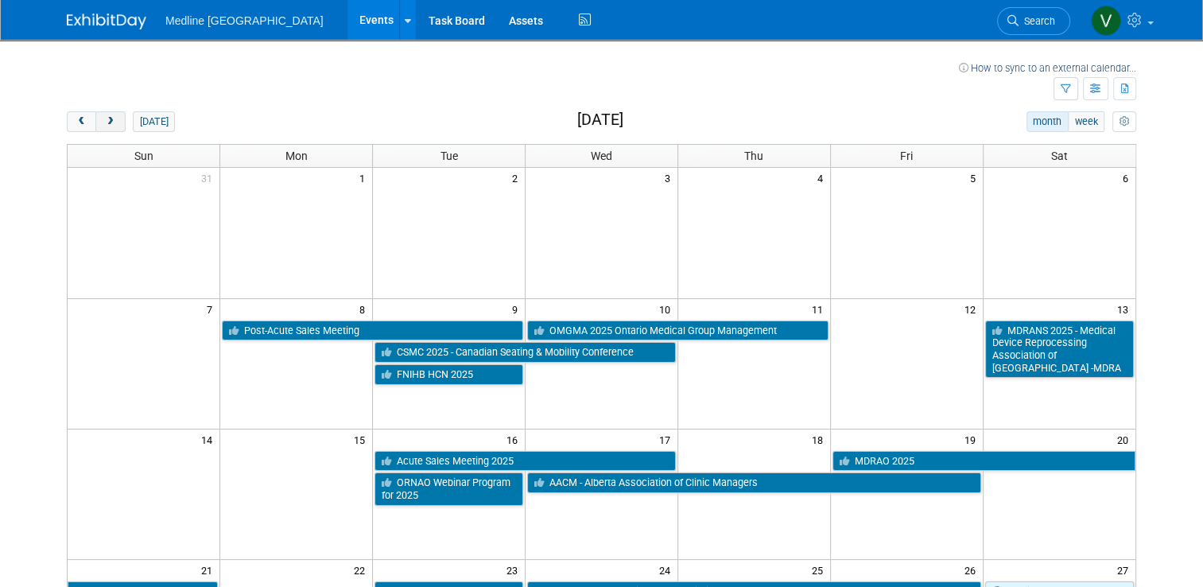
click at [102, 115] on button "next" at bounding box center [109, 121] width 29 height 21
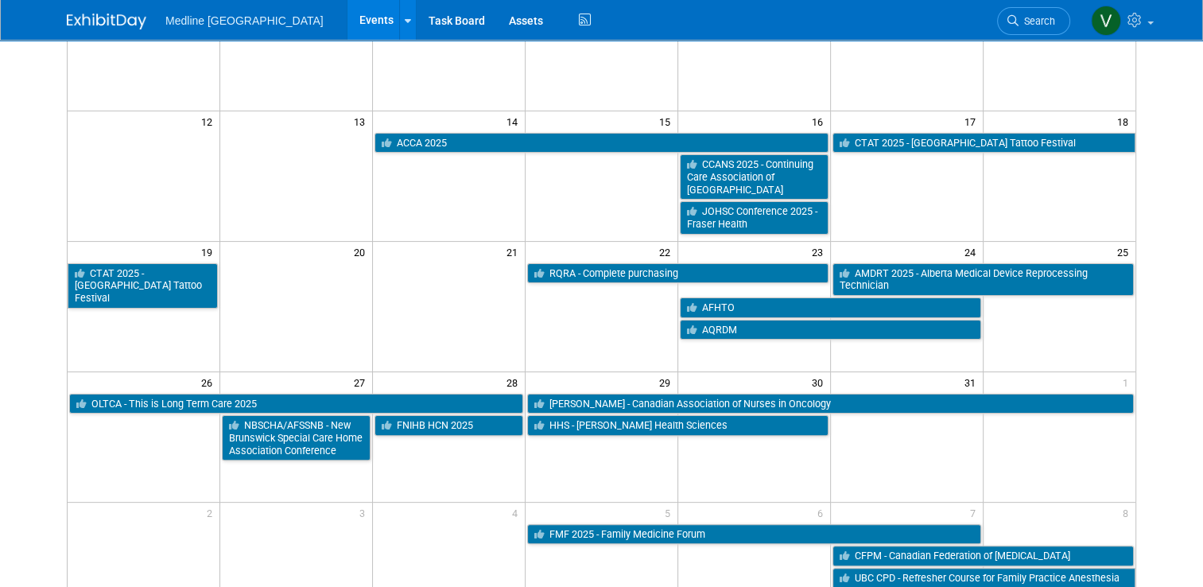
scroll to position [80, 0]
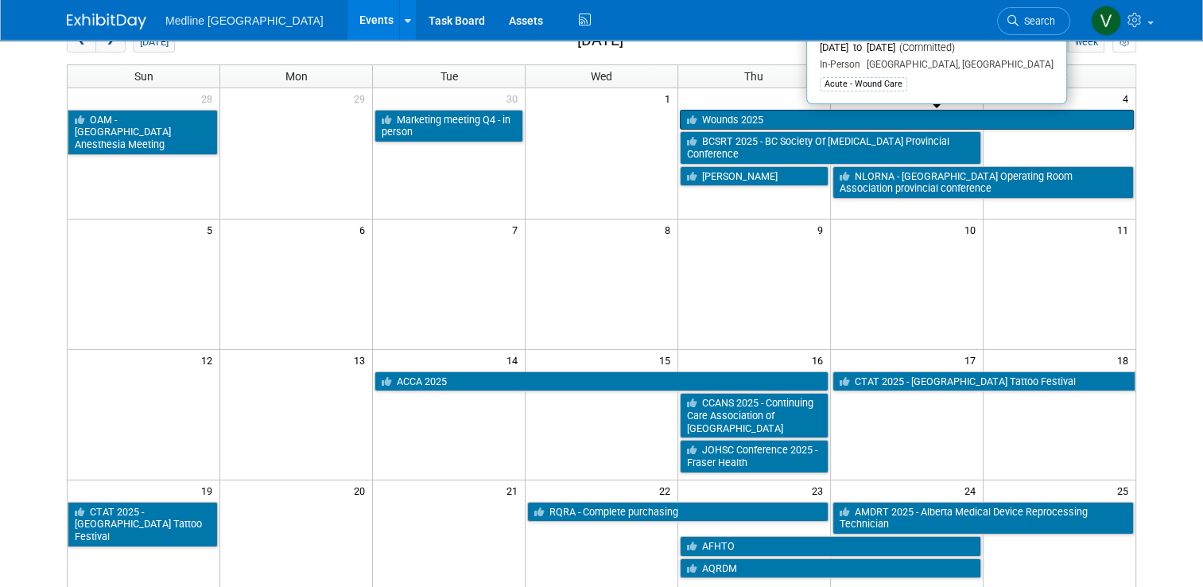
click at [847, 124] on link "Wounds 2025" at bounding box center [907, 120] width 454 height 21
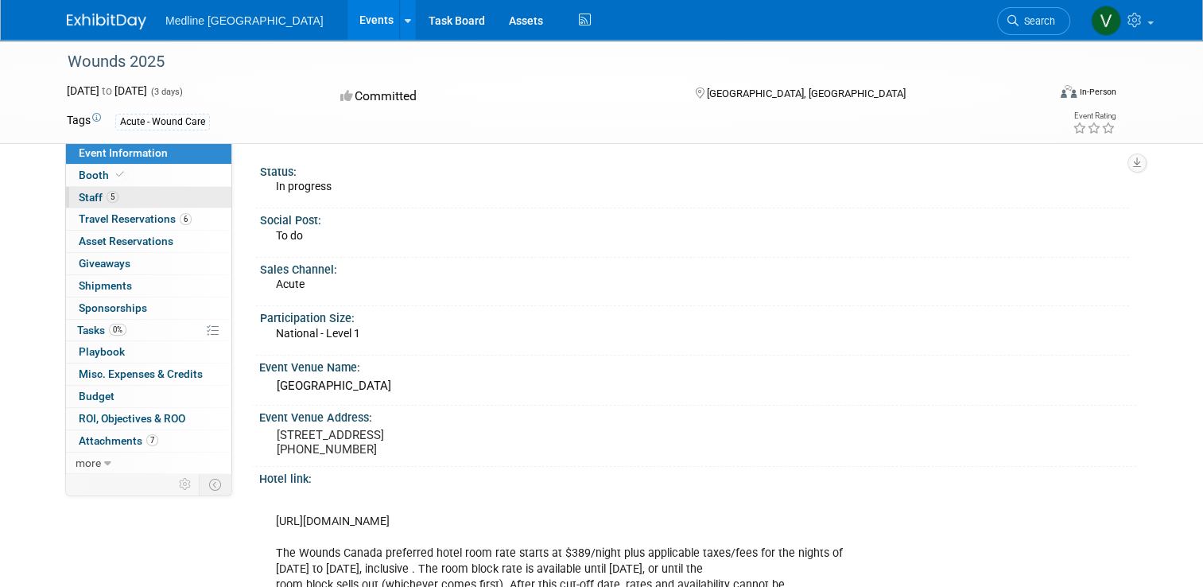
click at [99, 189] on link "5 Staff 5" at bounding box center [148, 197] width 165 height 21
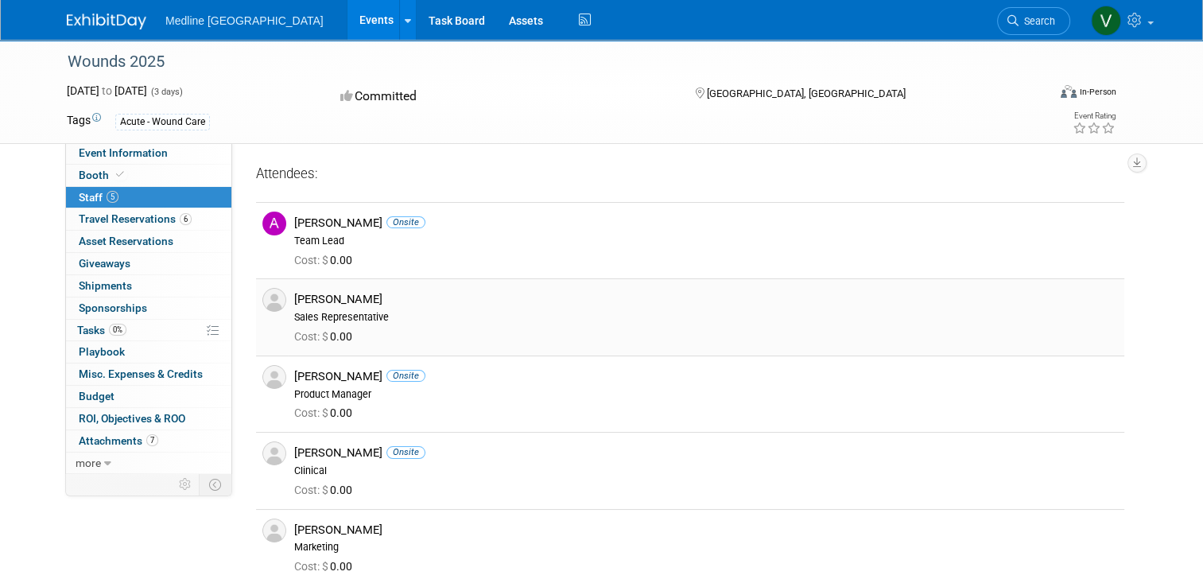
scroll to position [80, 0]
